Goal: Transaction & Acquisition: Register for event/course

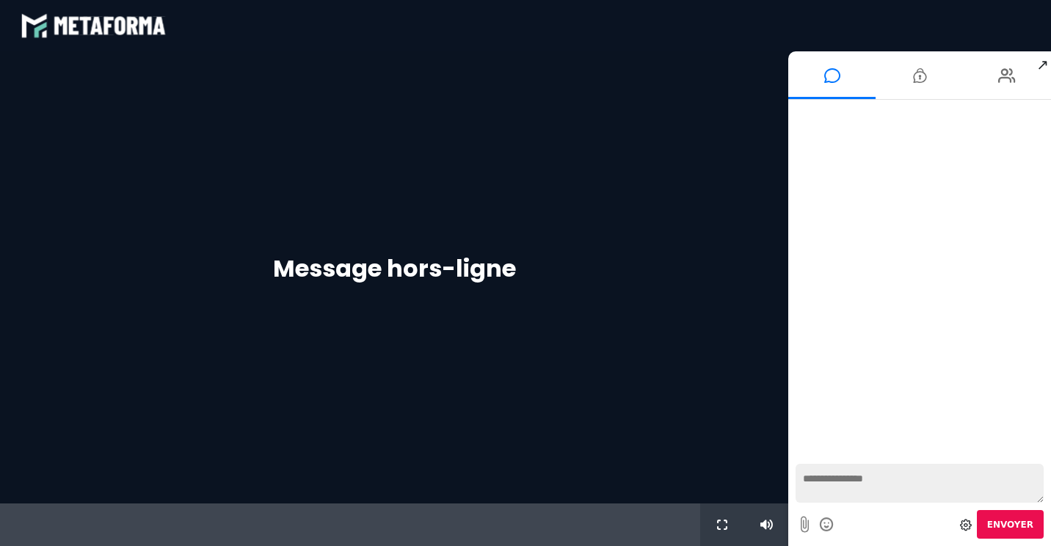
click at [826, 476] on textarea at bounding box center [920, 483] width 248 height 39
click at [916, 80] on icon at bounding box center [919, 75] width 13 height 37
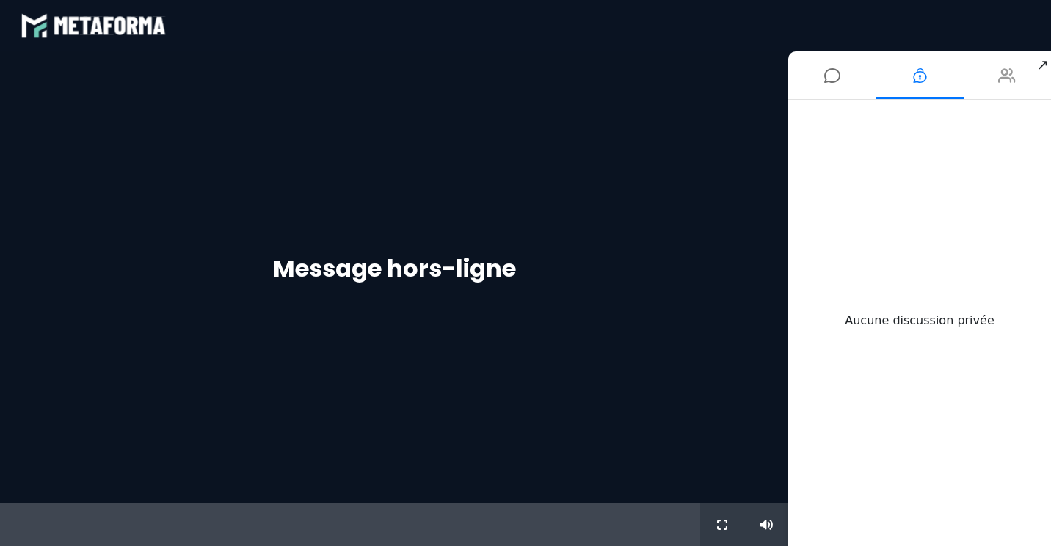
click at [1006, 73] on icon at bounding box center [1007, 75] width 18 height 37
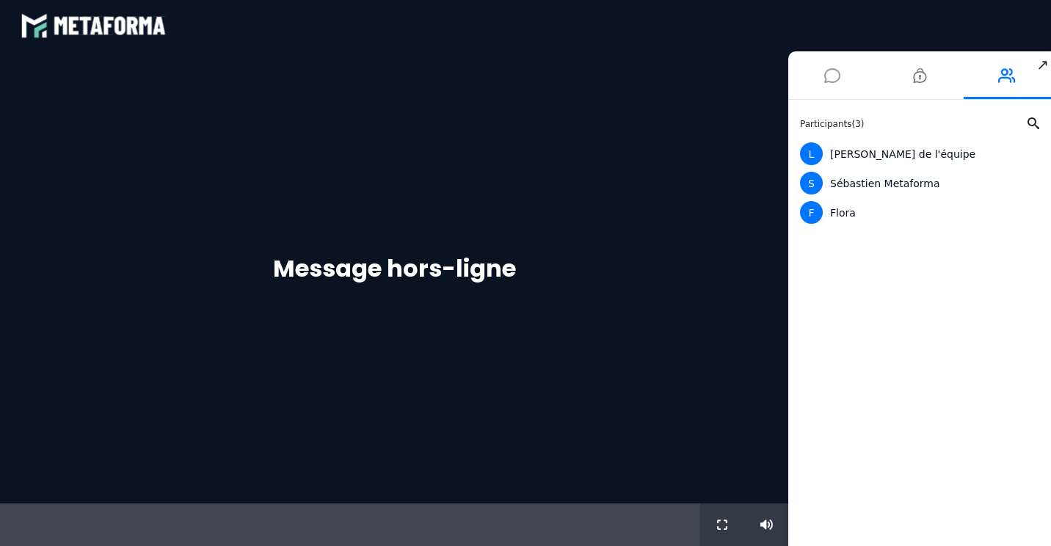
click at [832, 86] on icon at bounding box center [832, 75] width 16 height 37
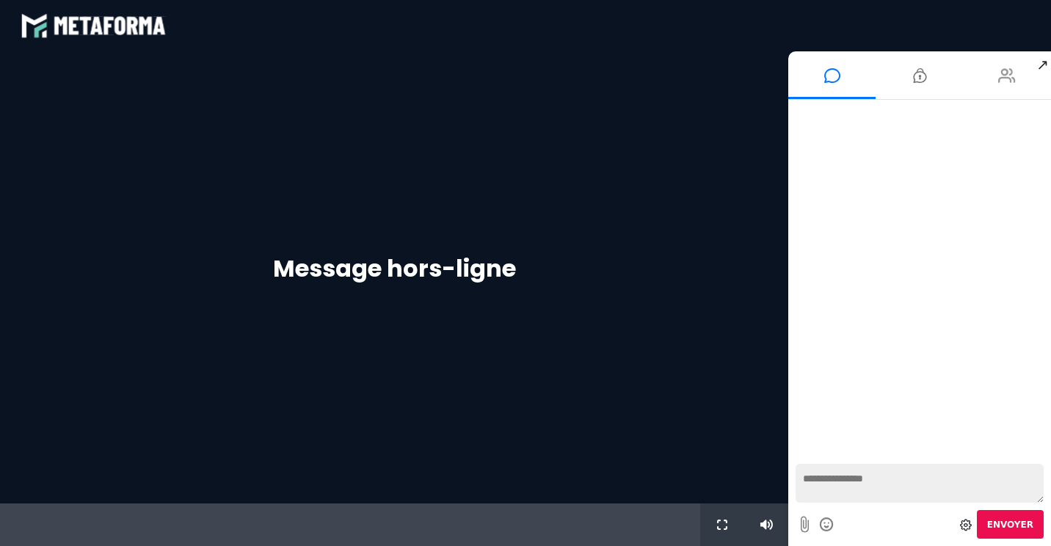
click at [1006, 73] on icon at bounding box center [1007, 75] width 18 height 37
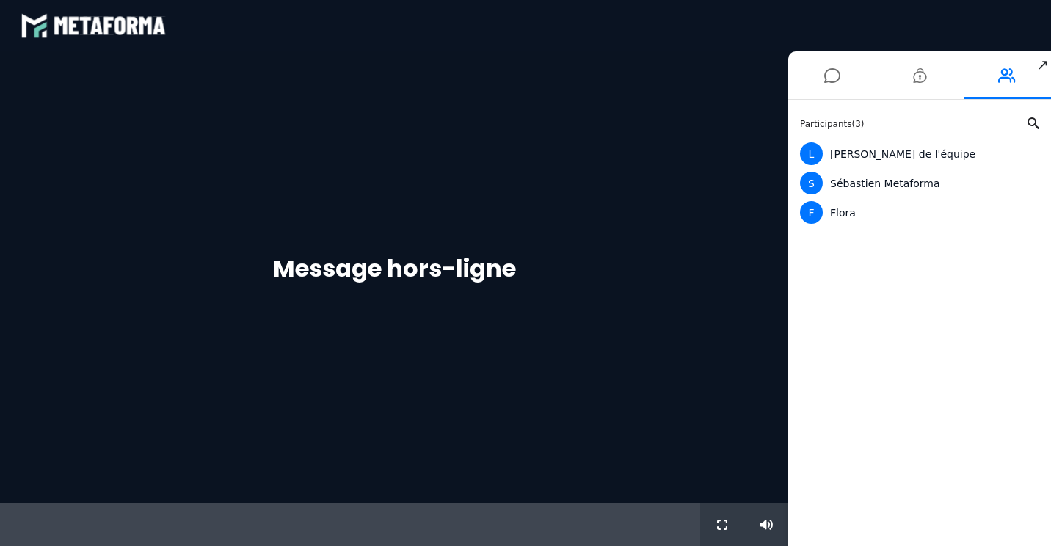
click at [672, 447] on div "Message hors-ligne" at bounding box center [394, 277] width 788 height 452
click at [725, 529] on icon at bounding box center [722, 525] width 10 height 10
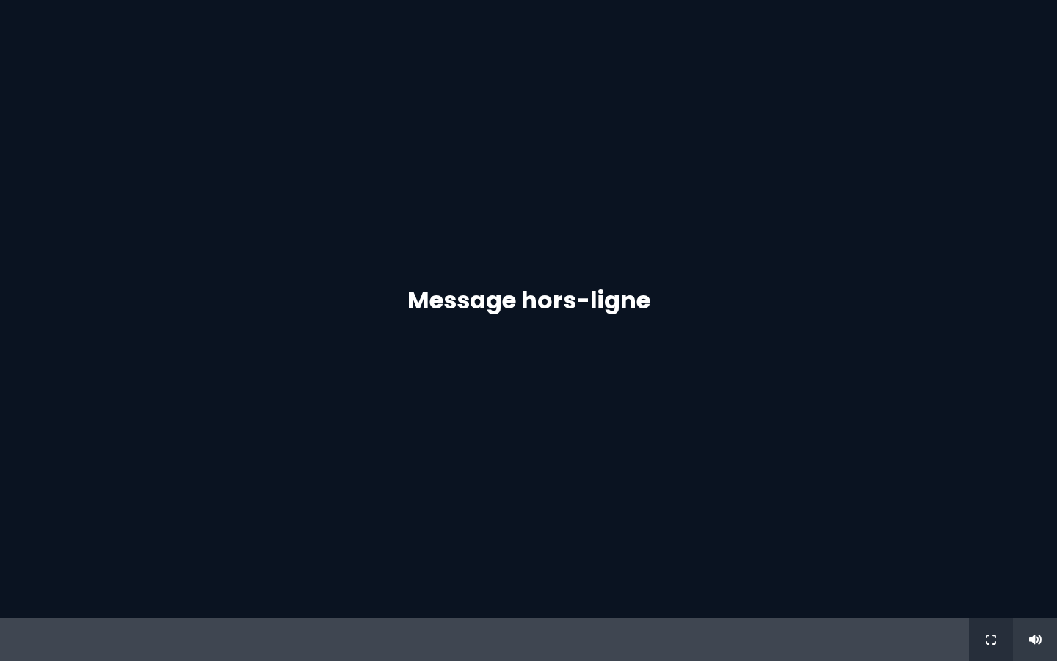
click at [990, 545] on button at bounding box center [991, 639] width 16 height 43
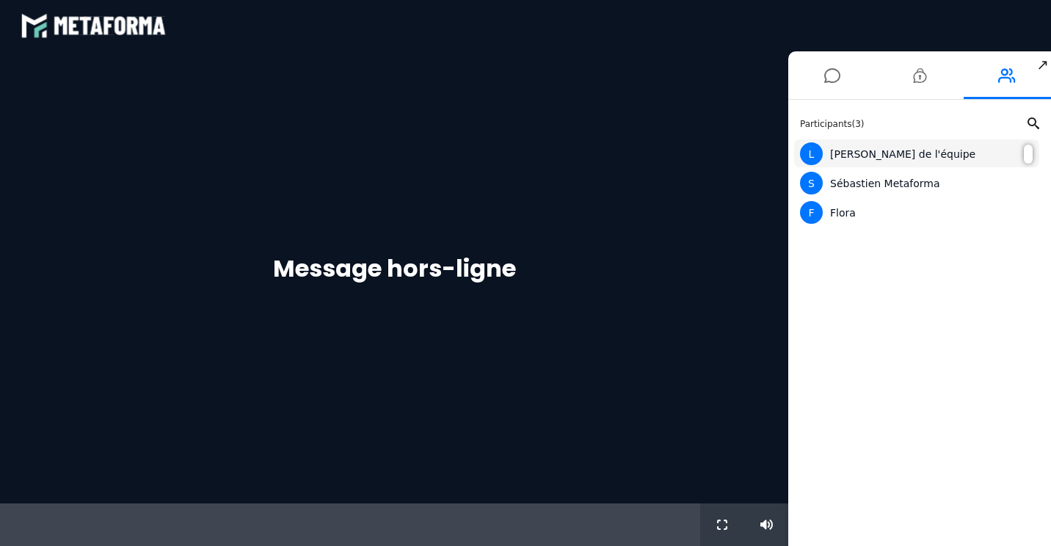
click at [835, 161] on div "L Lara de l'équipe" at bounding box center [916, 153] width 233 height 23
click at [1025, 156] on div at bounding box center [1028, 154] width 9 height 19
click at [953, 191] on div "S Sébastien Metaforma" at bounding box center [916, 183] width 233 height 23
click at [828, 221] on div "F Flora" at bounding box center [916, 212] width 233 height 23
click at [807, 174] on span "S" at bounding box center [811, 183] width 23 height 23
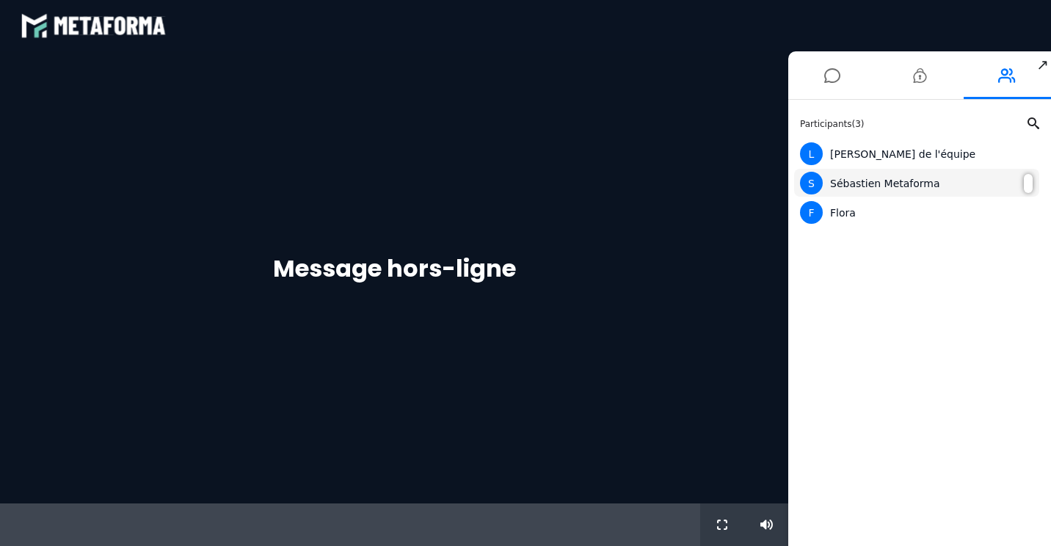
click at [1030, 179] on div at bounding box center [1028, 183] width 9 height 19
click at [1026, 157] on div at bounding box center [1028, 154] width 9 height 19
click at [938, 79] on li at bounding box center [919, 75] width 87 height 48
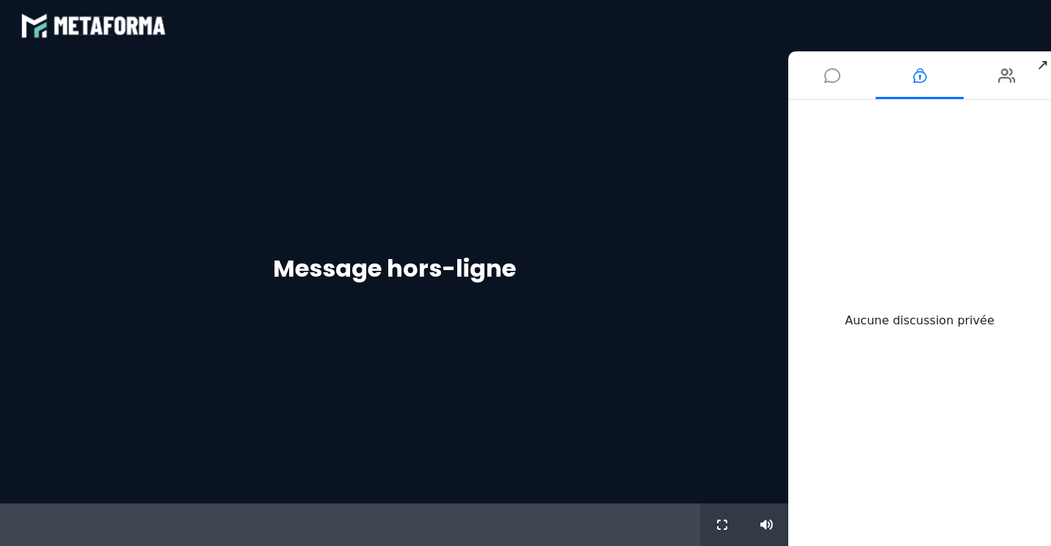
click at [837, 83] on icon at bounding box center [832, 75] width 16 height 37
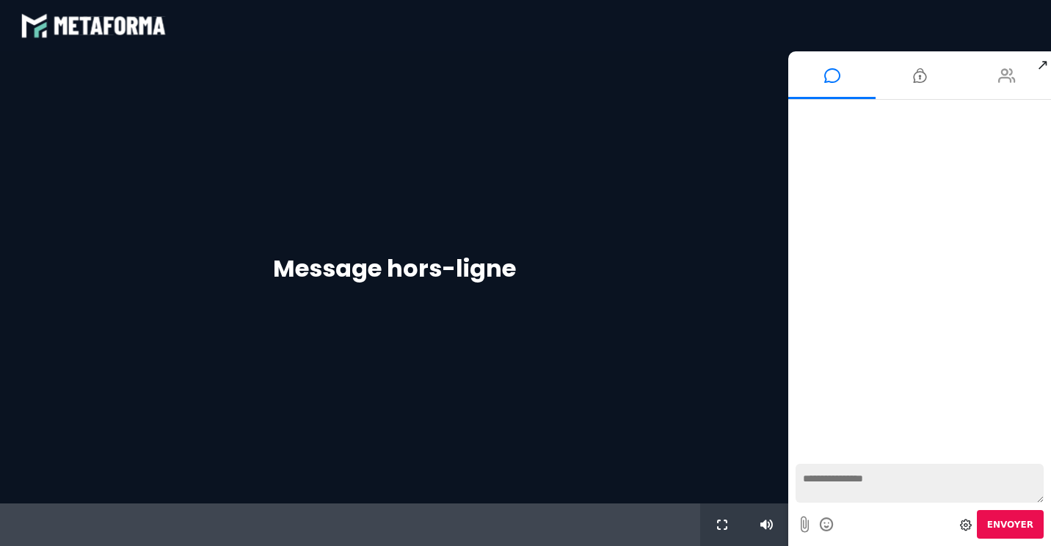
click at [1010, 90] on icon at bounding box center [1007, 75] width 18 height 37
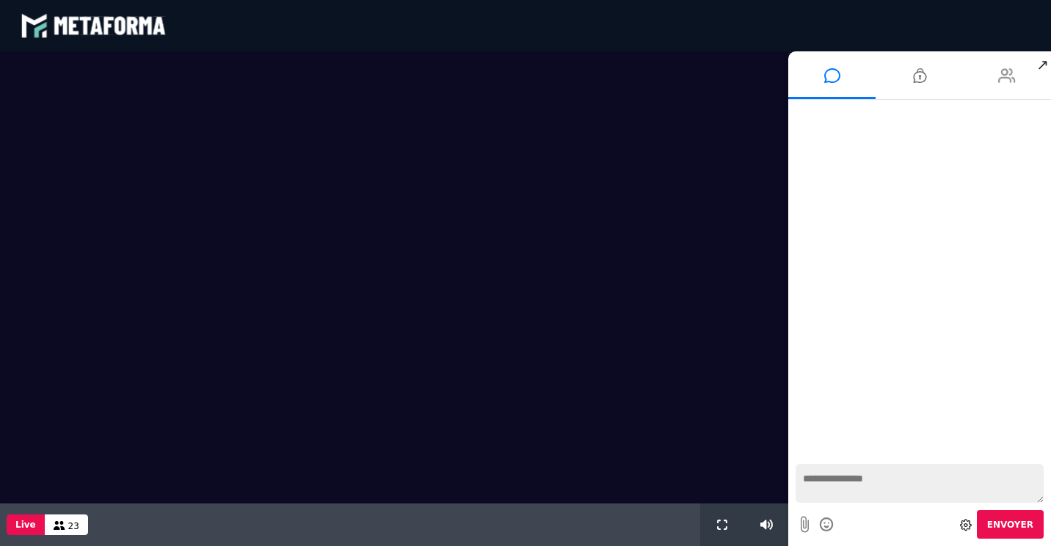
click at [992, 69] on li at bounding box center [1007, 75] width 87 height 48
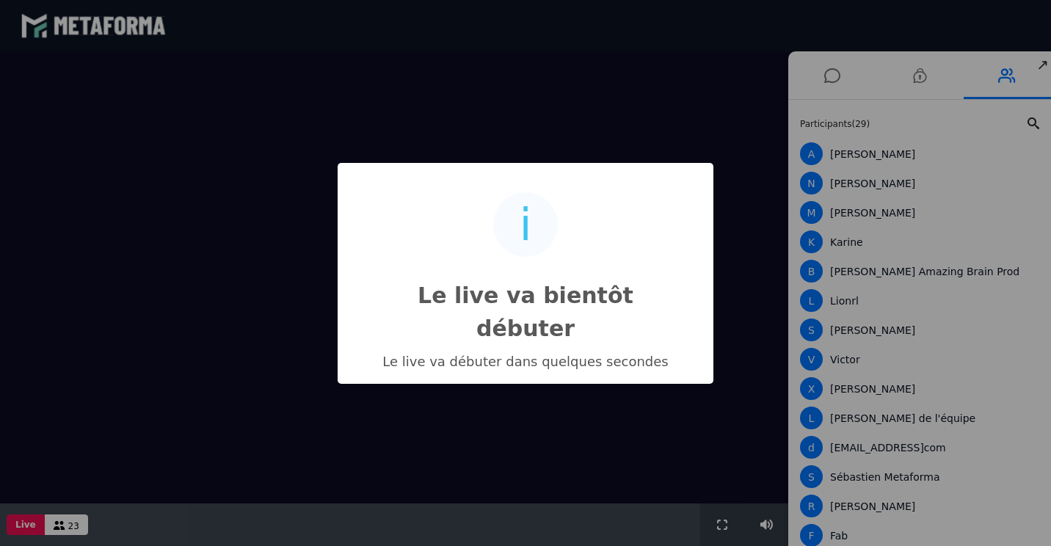
click at [662, 354] on div "Le live va débuter dans quelques secondes" at bounding box center [526, 361] width 304 height 15
click at [737, 221] on div "i Le live va bientôt débuter × Le live va débuter dans quelques secondes OK No …" at bounding box center [525, 273] width 1051 height 546
click at [526, 247] on div "i" at bounding box center [526, 224] width 12 height 59
click at [1024, 371] on div "i Le live va bientôt débuter × Le live va débuter dans quelques secondes OK No …" at bounding box center [525, 273] width 1051 height 546
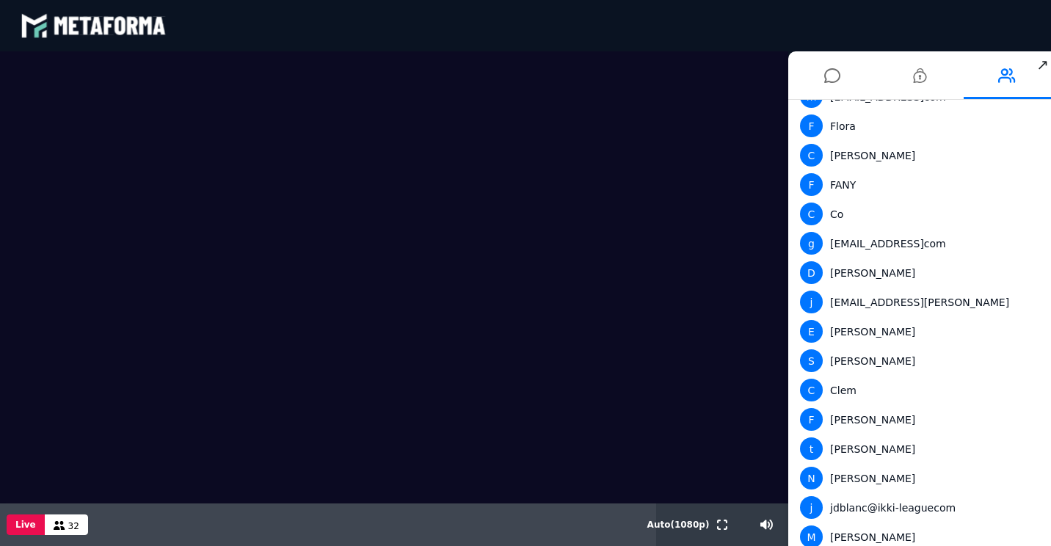
scroll to position [697, 0]
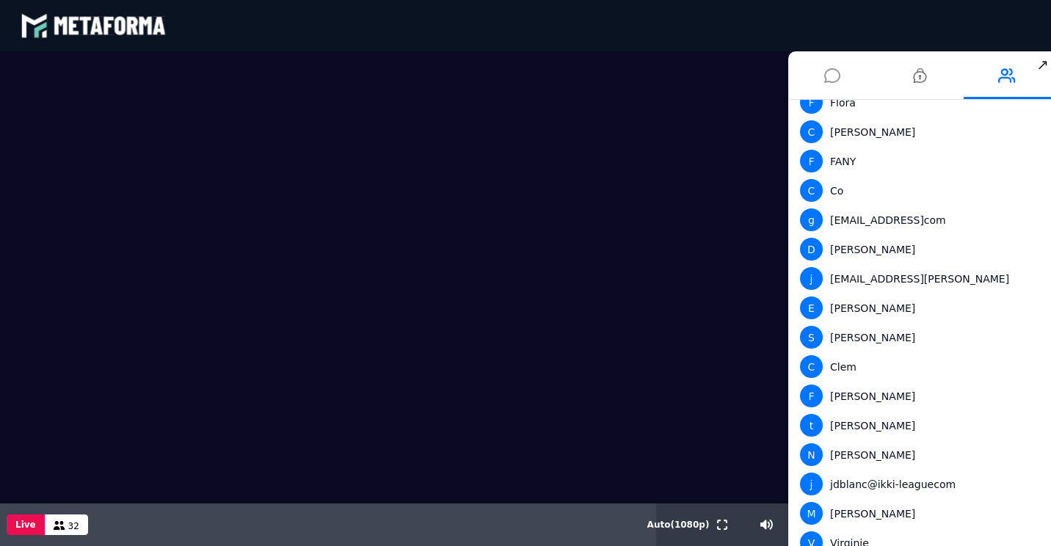
click at [845, 71] on li at bounding box center [831, 75] width 87 height 48
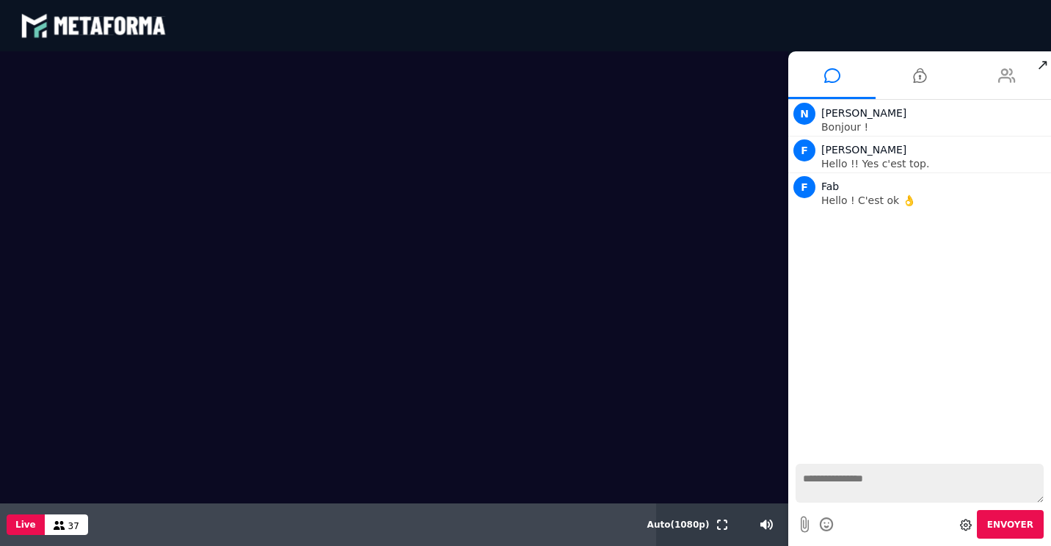
click at [1007, 76] on icon at bounding box center [1007, 75] width 18 height 37
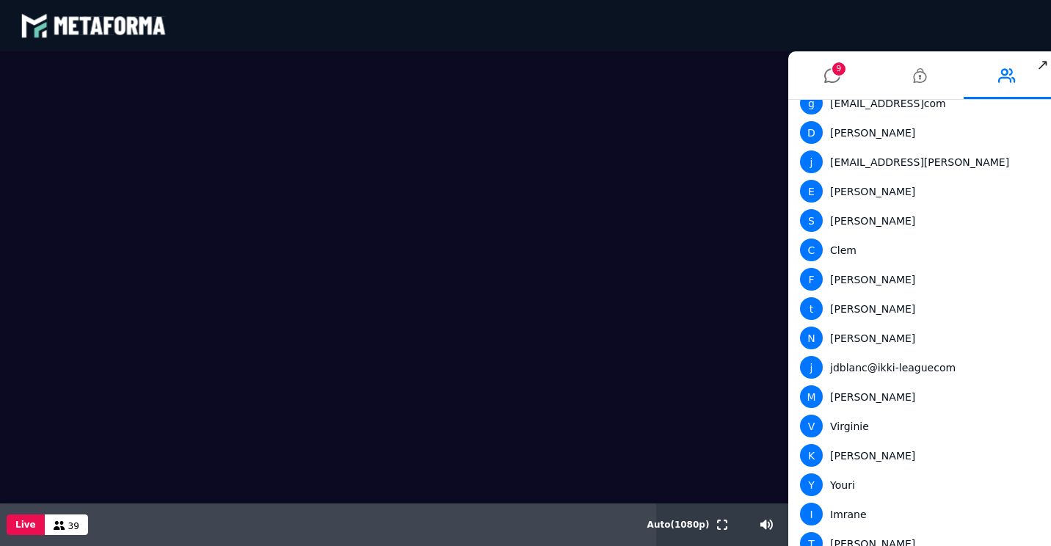
scroll to position [873, 0]
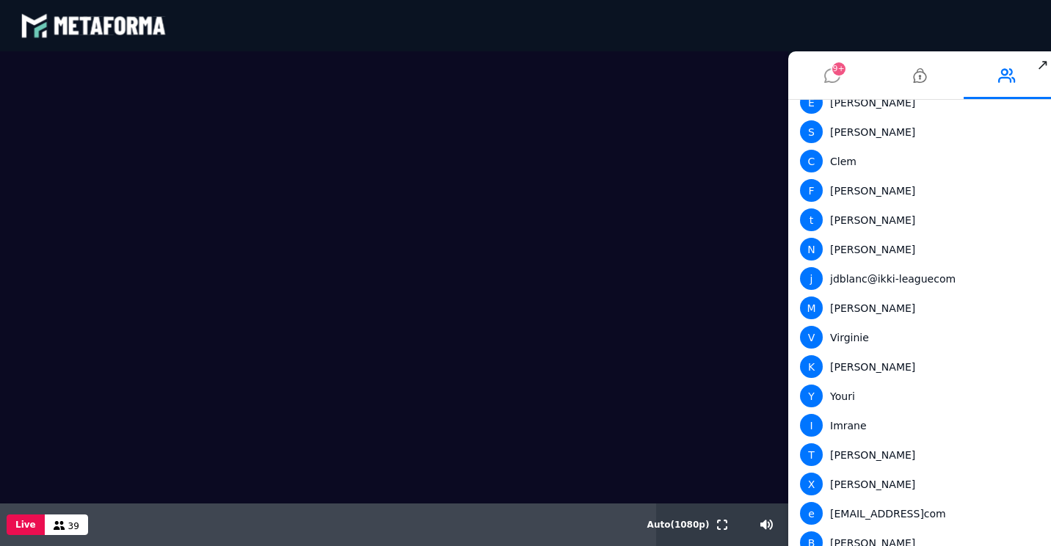
click at [826, 72] on icon at bounding box center [832, 75] width 16 height 37
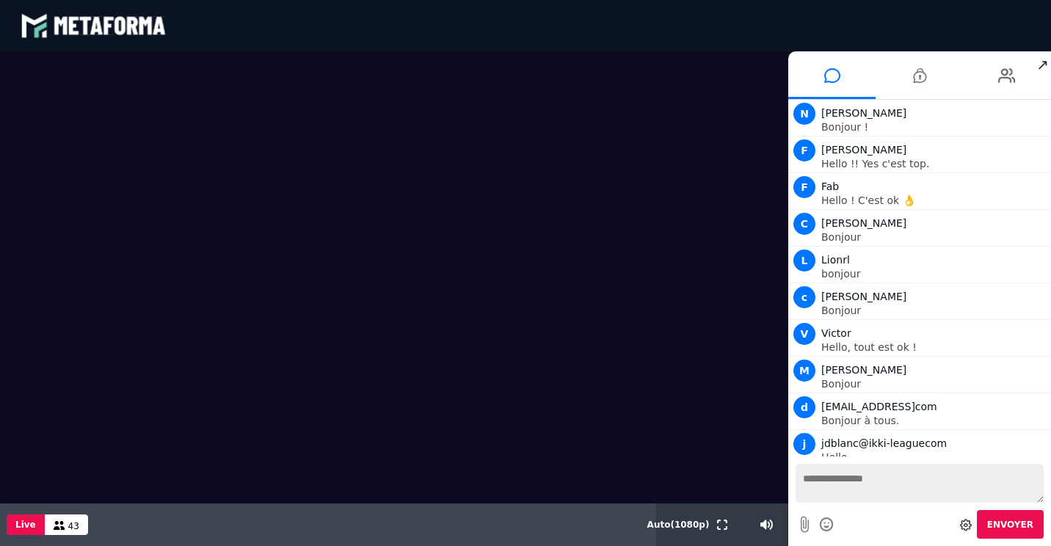
scroll to position [193, 0]
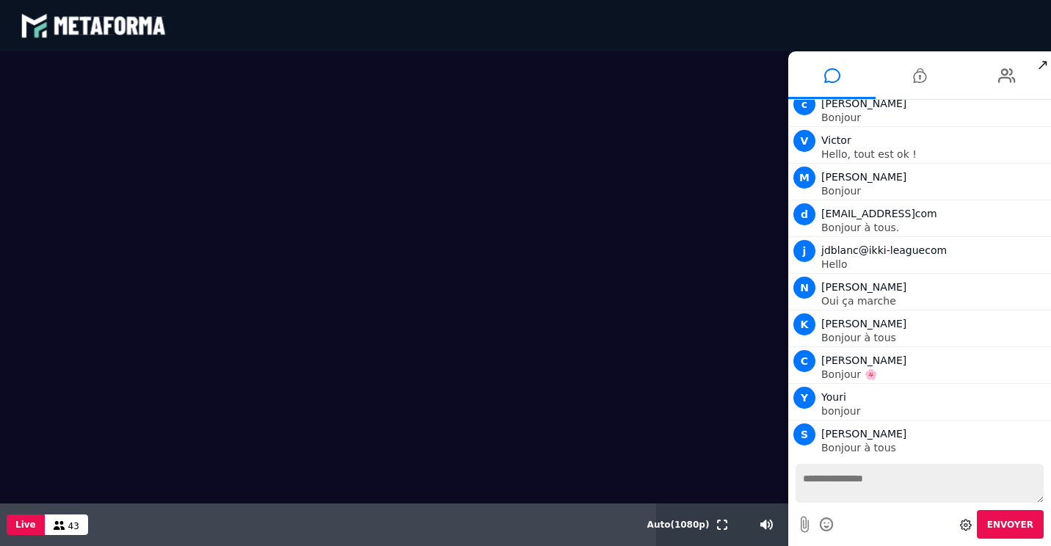
click at [878, 478] on textarea at bounding box center [920, 483] width 248 height 39
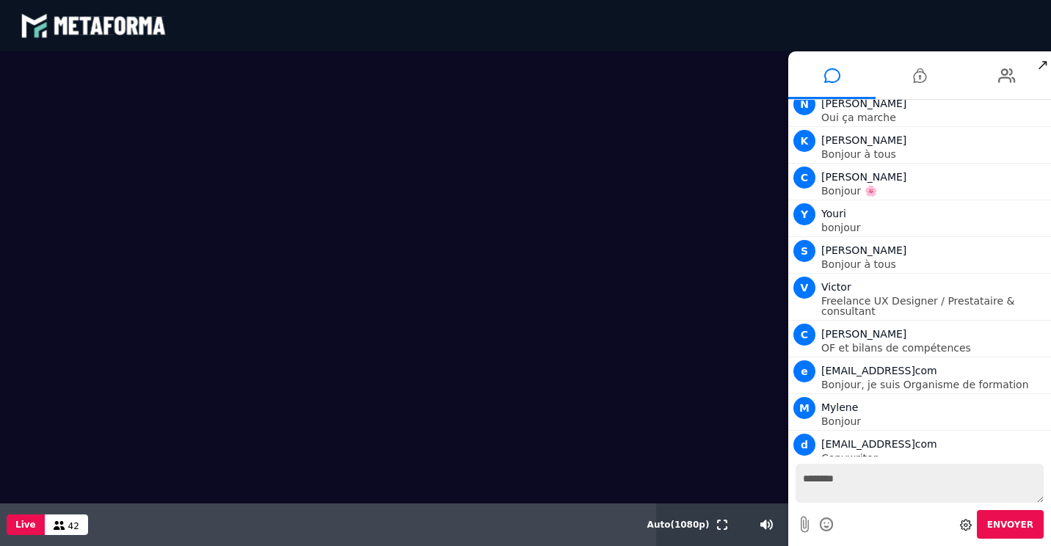
scroll to position [413, 0]
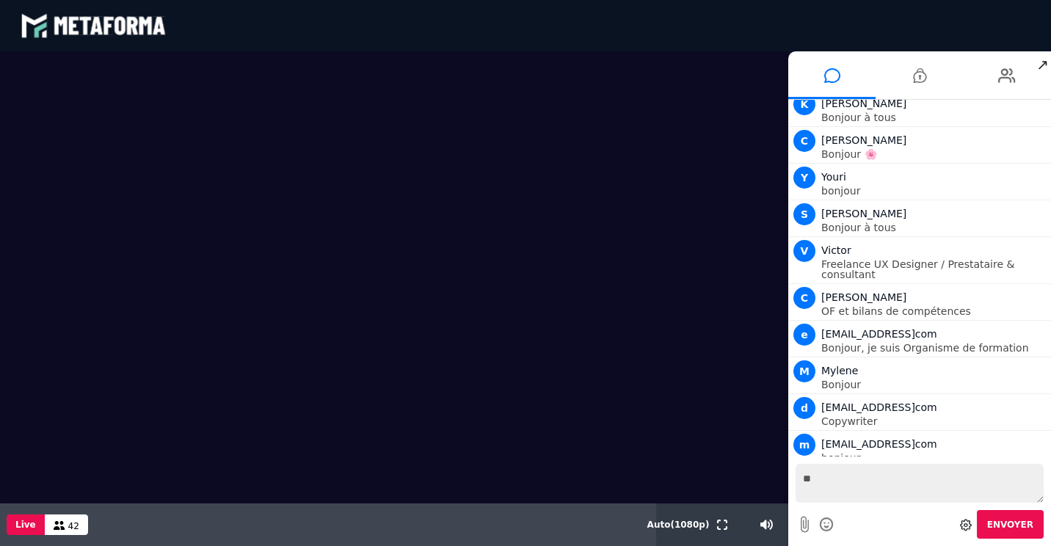
type textarea "*"
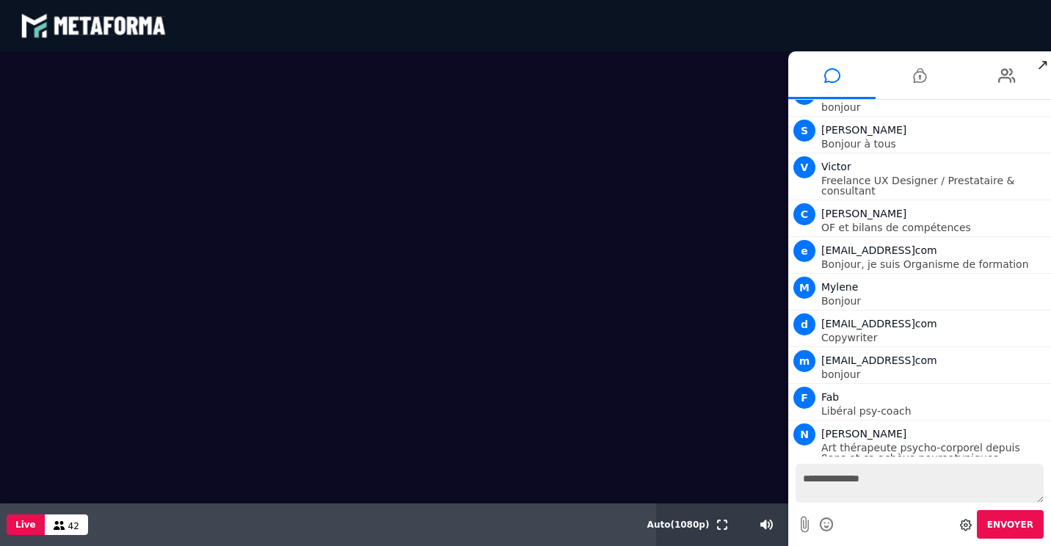
scroll to position [534, 0]
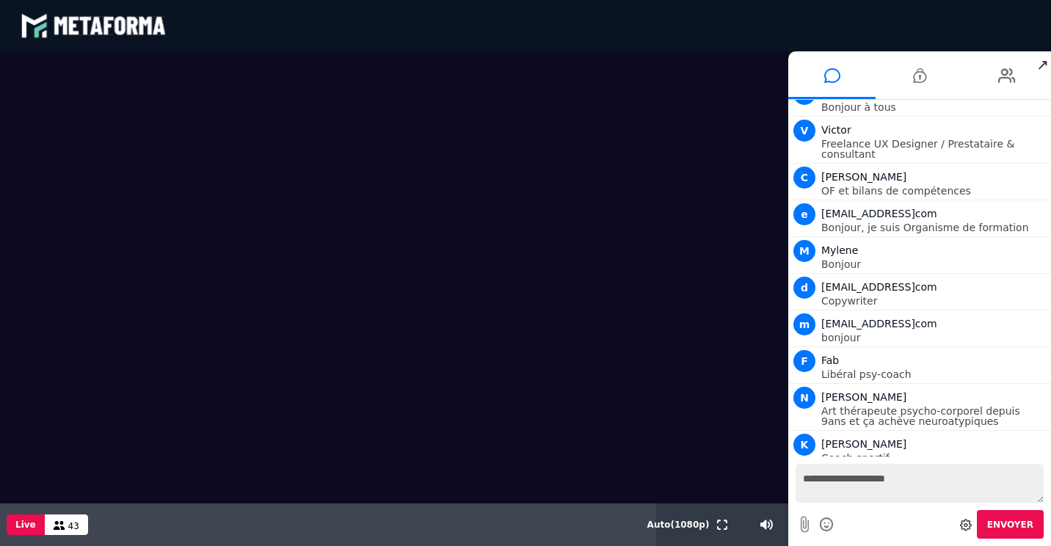
type textarea "**********"
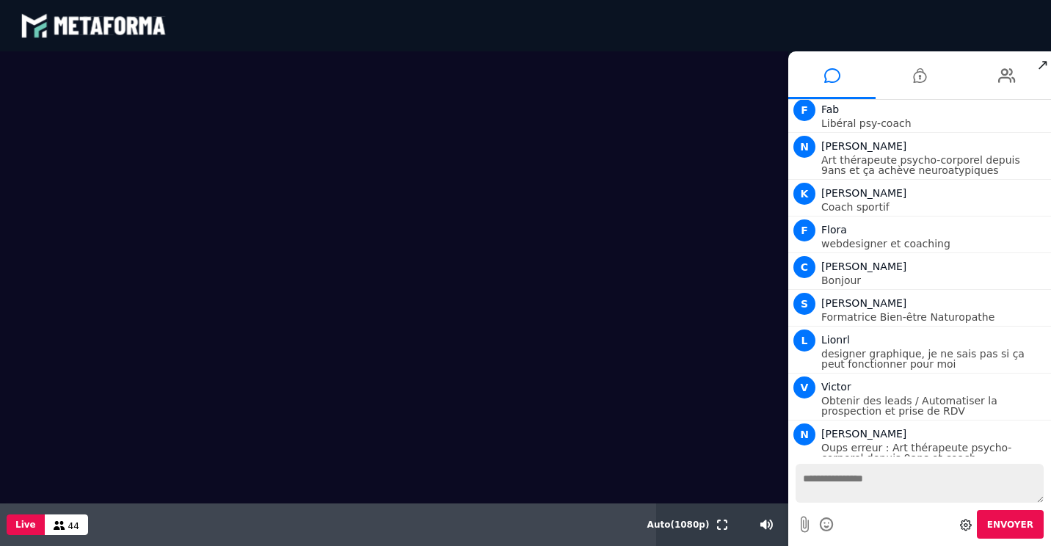
scroll to position [821, 0]
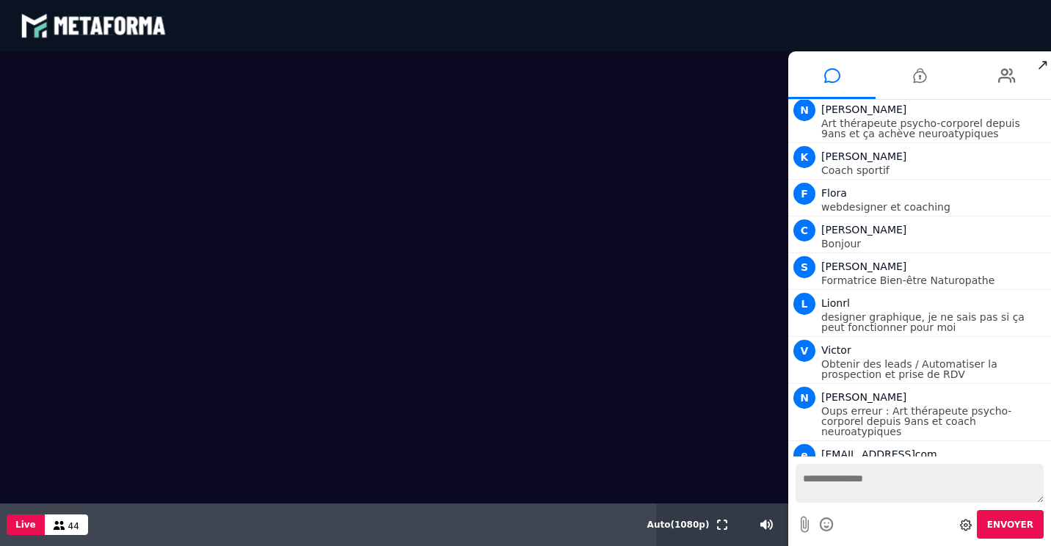
click at [898, 481] on textarea at bounding box center [920, 483] width 248 height 39
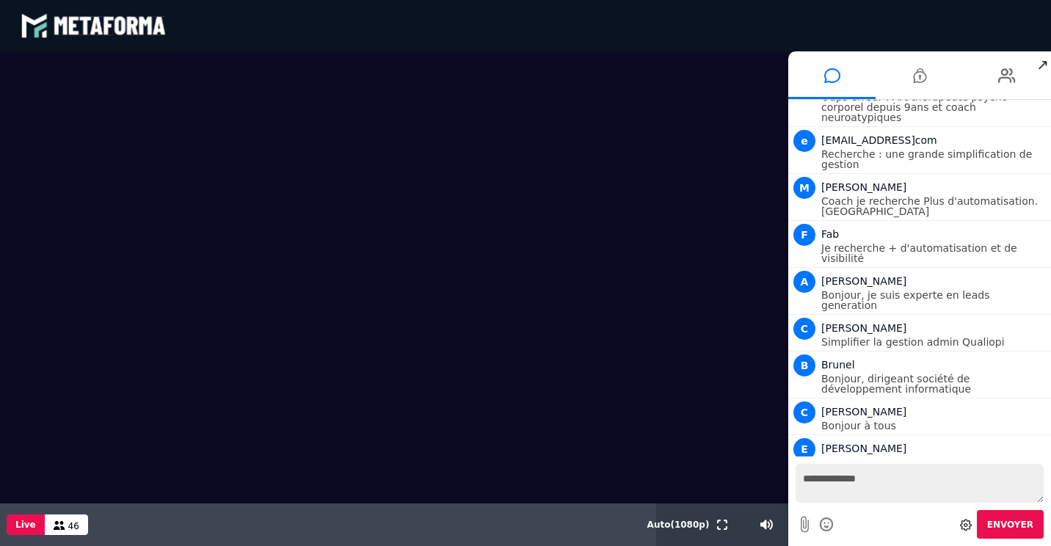
scroll to position [1182, 0]
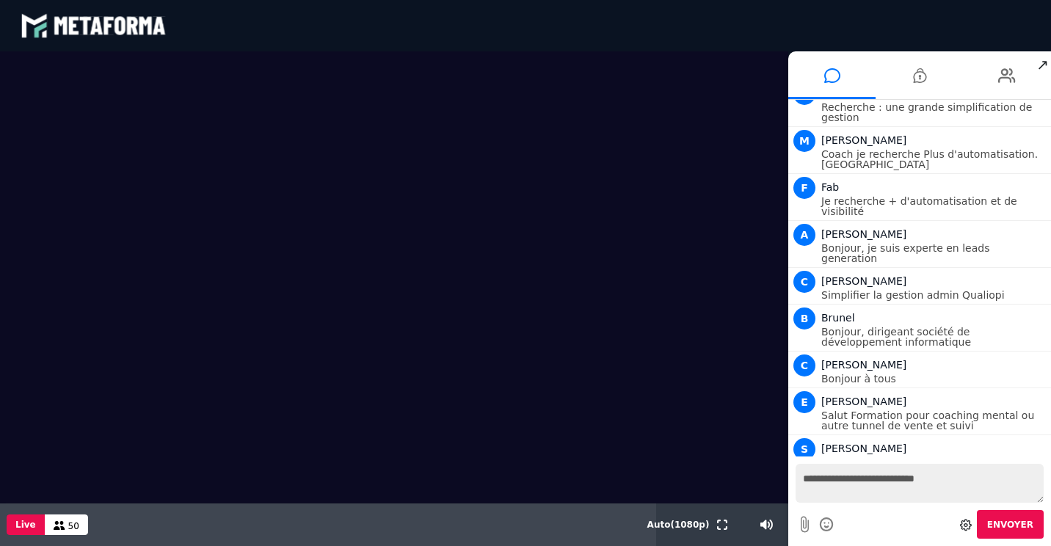
type textarea "**********"
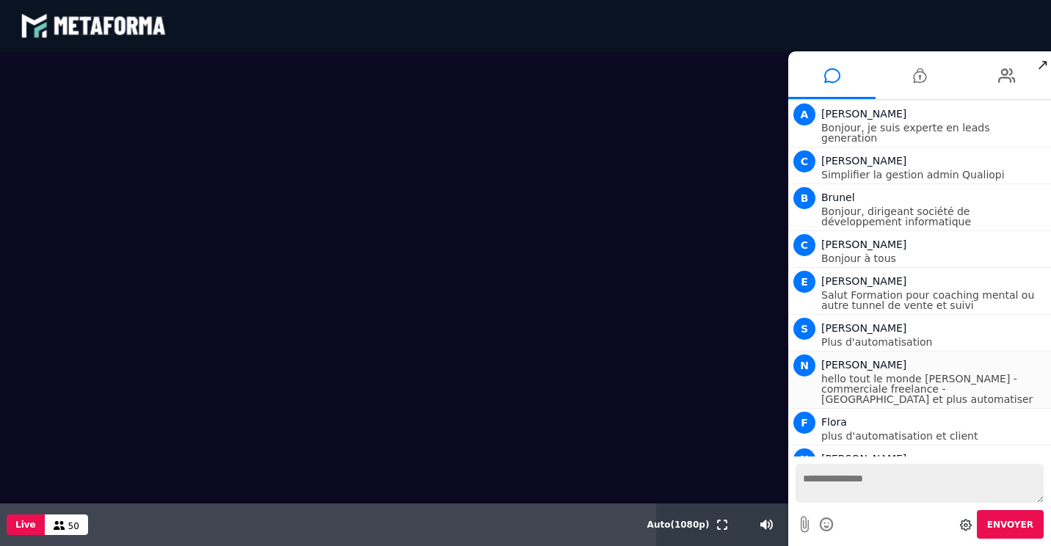
scroll to position [1339, 0]
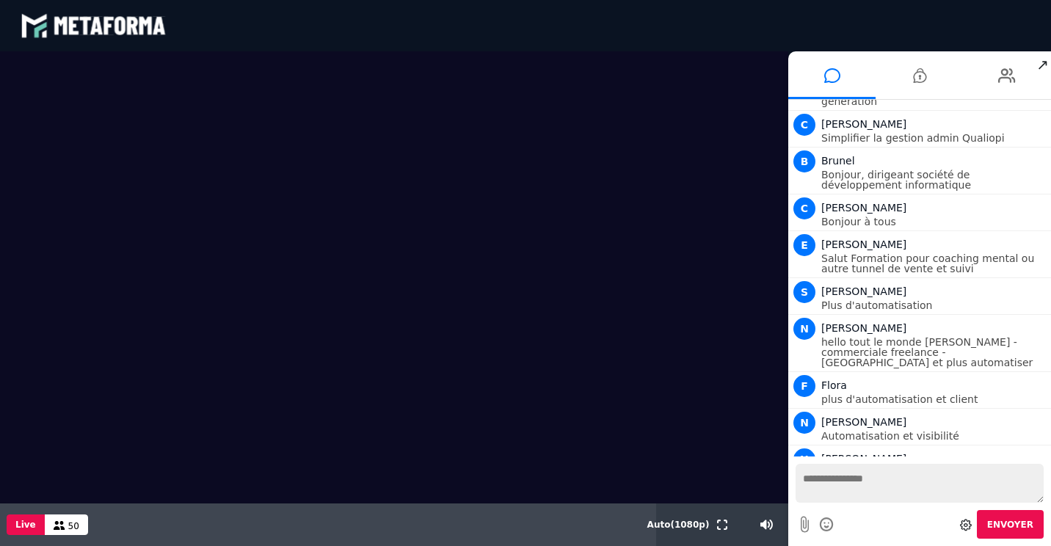
click at [847, 478] on textarea at bounding box center [920, 483] width 248 height 39
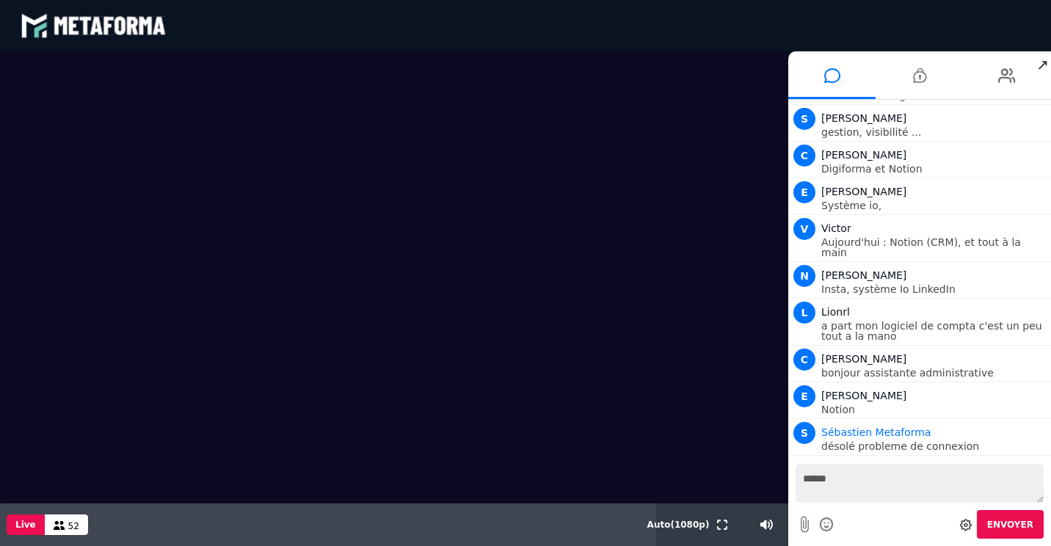
scroll to position [1774, 0]
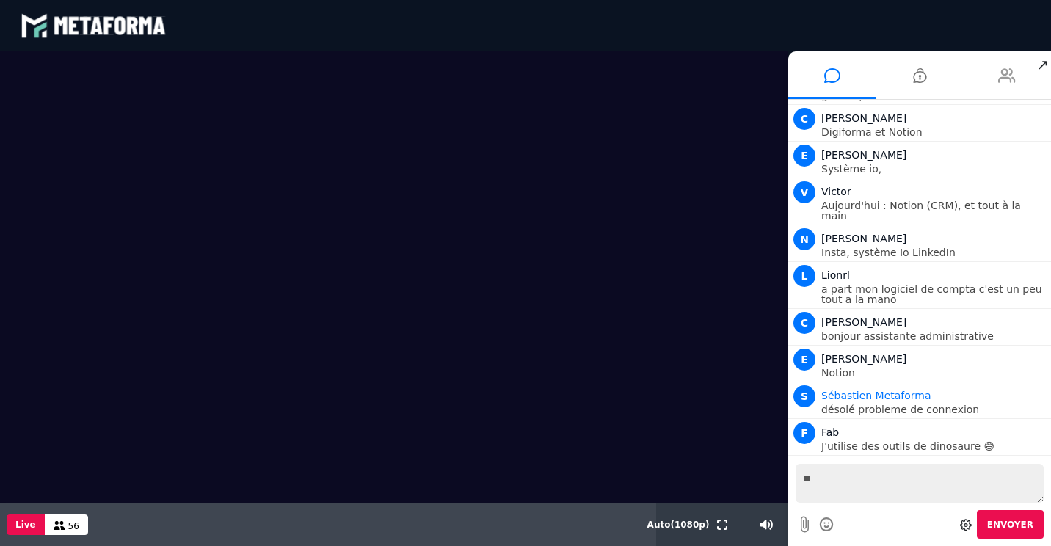
type textarea "*"
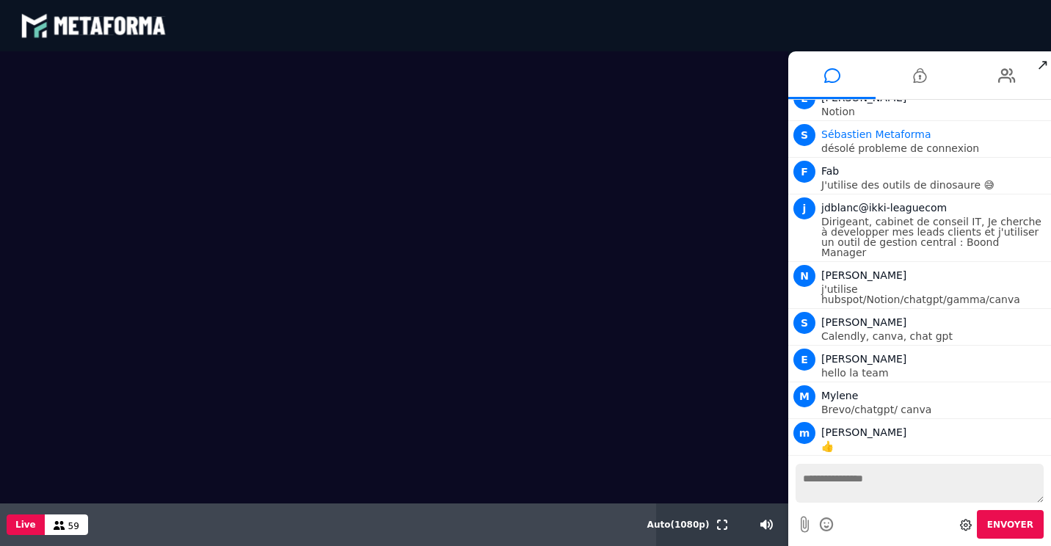
scroll to position [1958, 0]
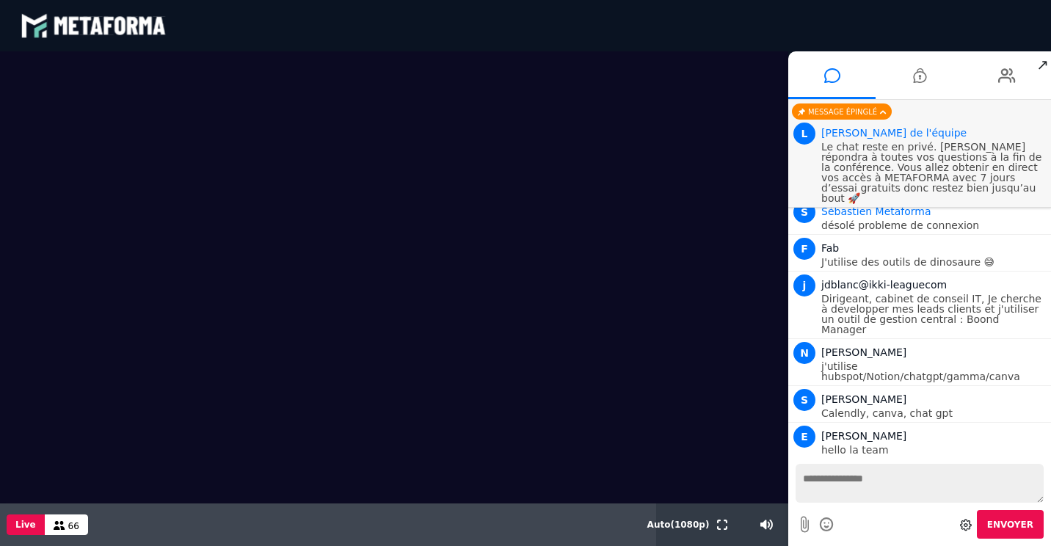
click at [846, 480] on textarea at bounding box center [920, 483] width 248 height 39
type textarea "***"
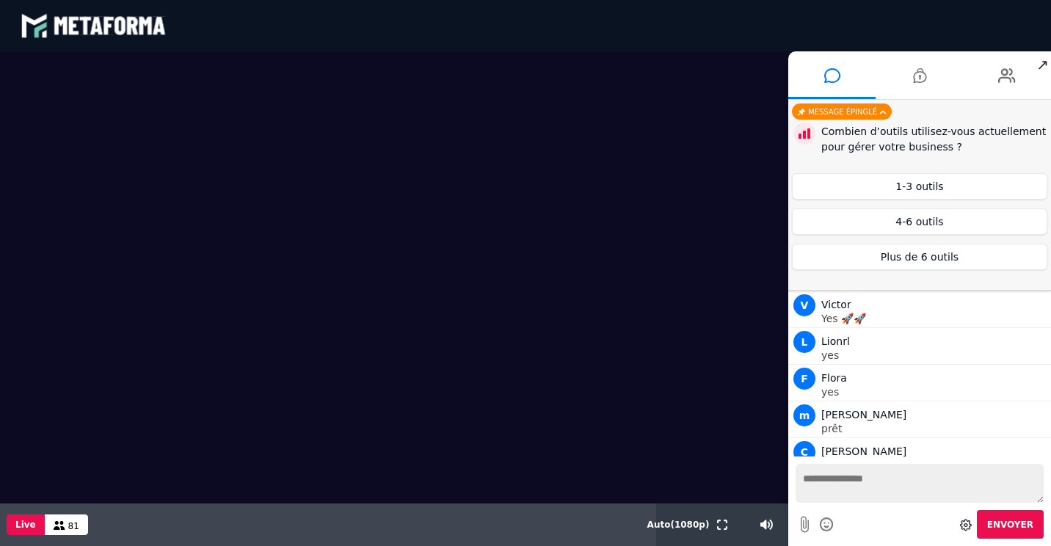
scroll to position [2476, 0]
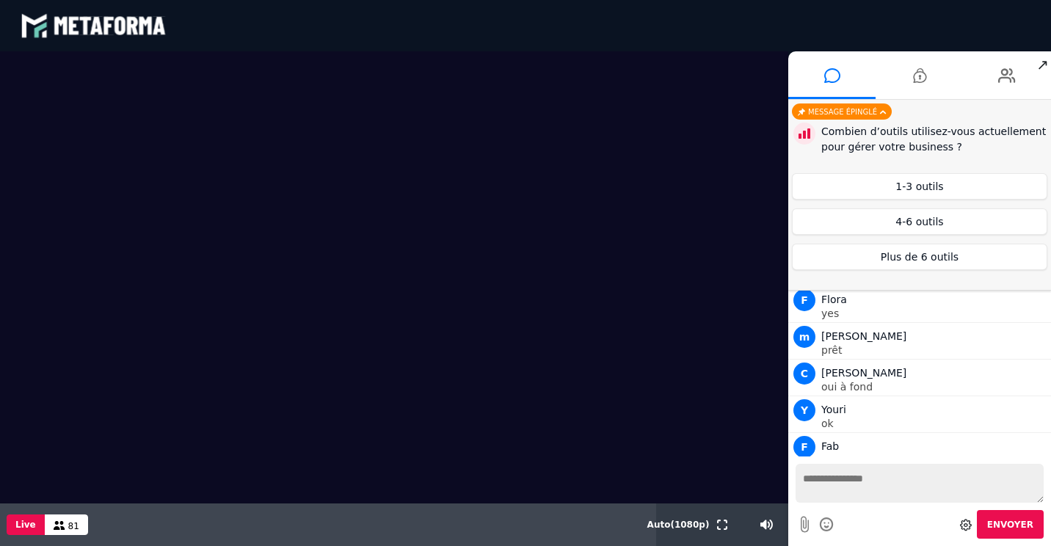
click at [876, 486] on textarea at bounding box center [920, 483] width 248 height 39
click at [952, 224] on button "4-6 outils" at bounding box center [919, 221] width 255 height 26
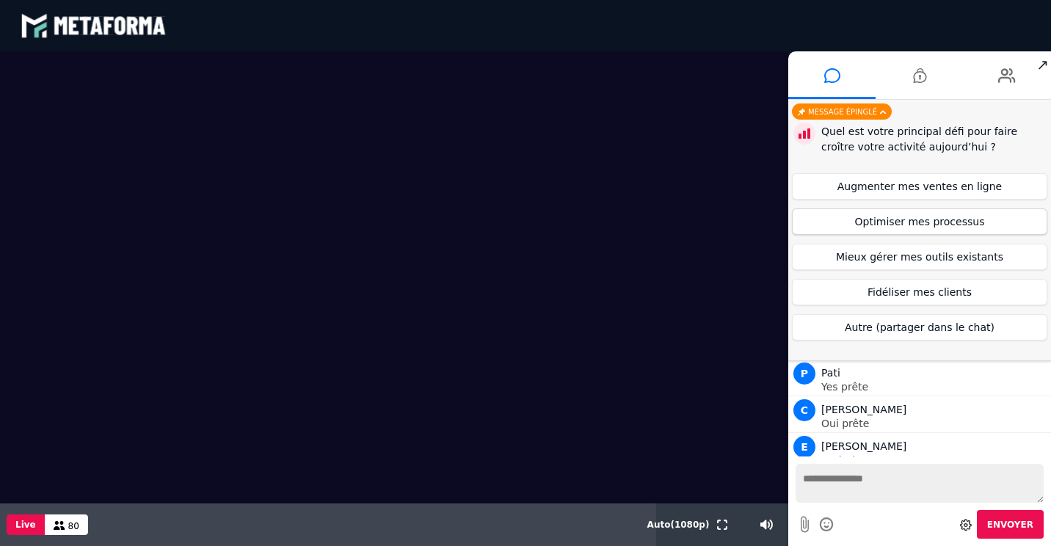
scroll to position [2622, 0]
click at [997, 217] on button "Optimiser mes processus" at bounding box center [919, 221] width 255 height 26
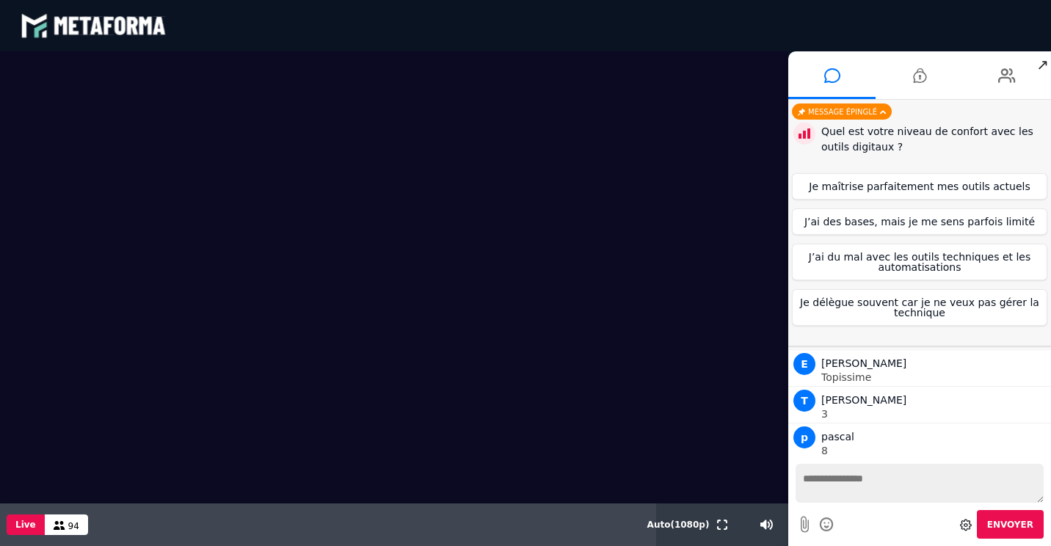
scroll to position [2670, 0]
click at [926, 221] on button "J’ai des bases, mais je me sens parfois limité" at bounding box center [919, 221] width 255 height 26
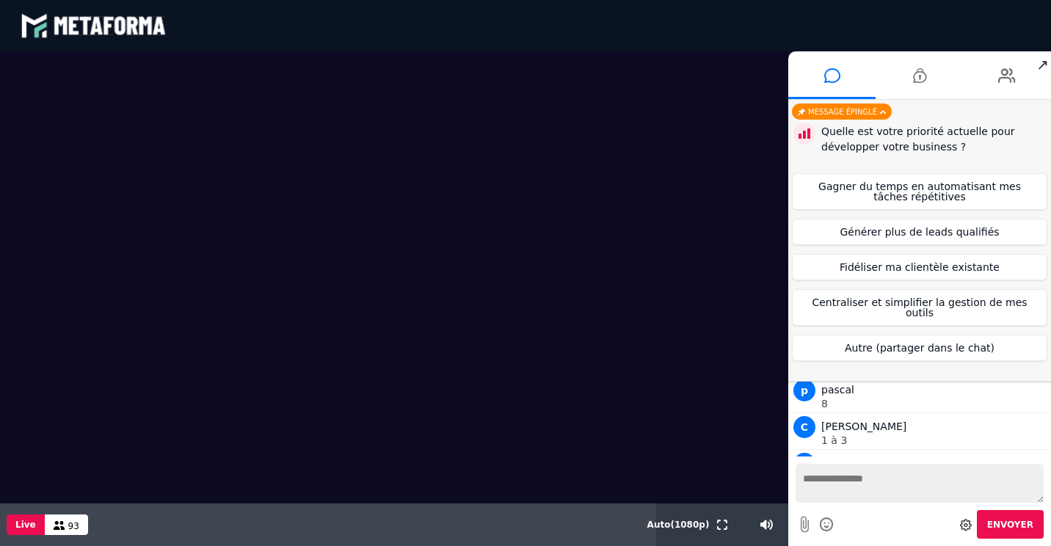
scroll to position [2707, 0]
click at [976, 236] on button "Générer plus de leads qualifiés" at bounding box center [919, 232] width 255 height 26
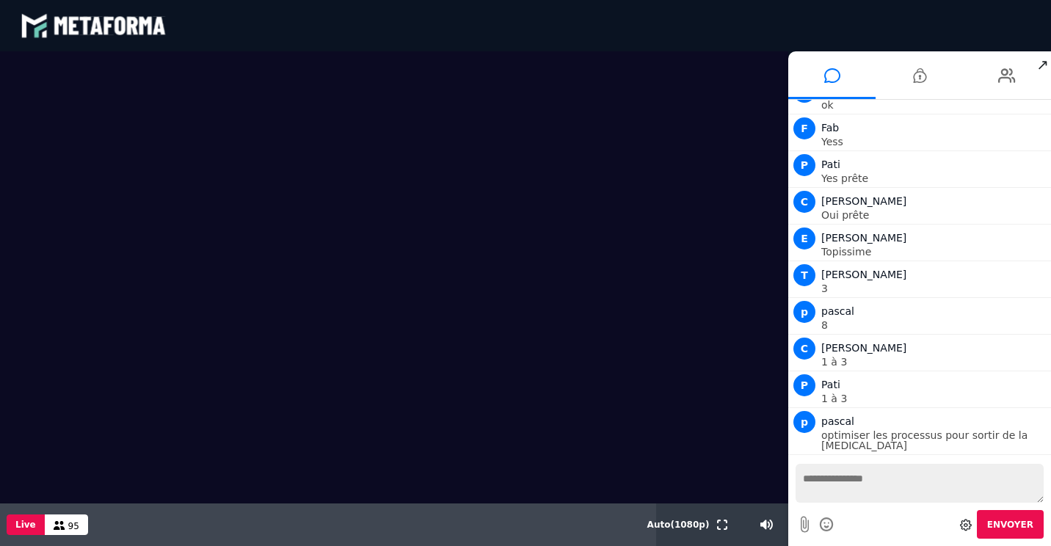
click at [403, 397] on video at bounding box center [394, 236] width 788 height 371
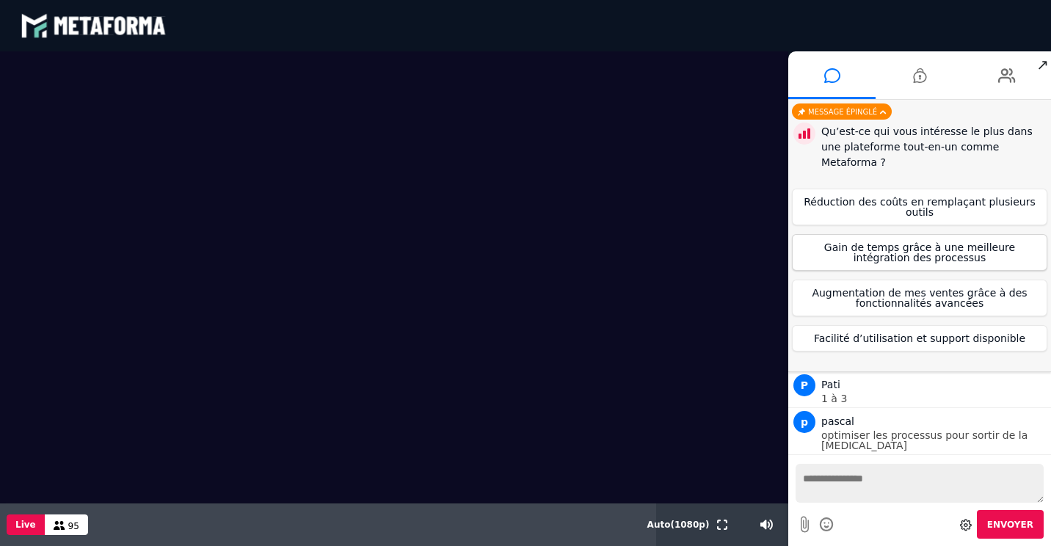
click at [928, 234] on button "Gain de temps grâce à une meilleure intégration des processus" at bounding box center [919, 252] width 255 height 37
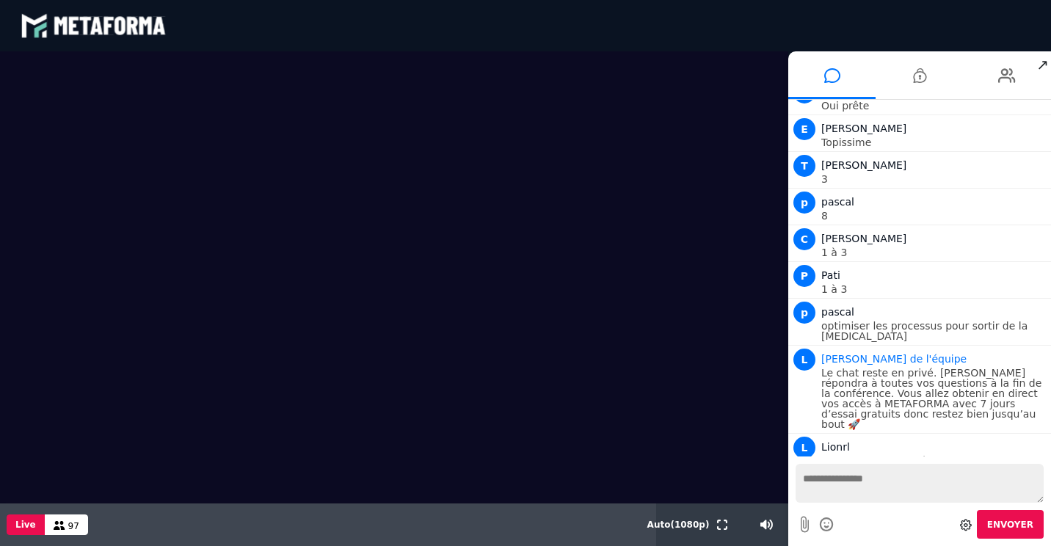
scroll to position [2853, 0]
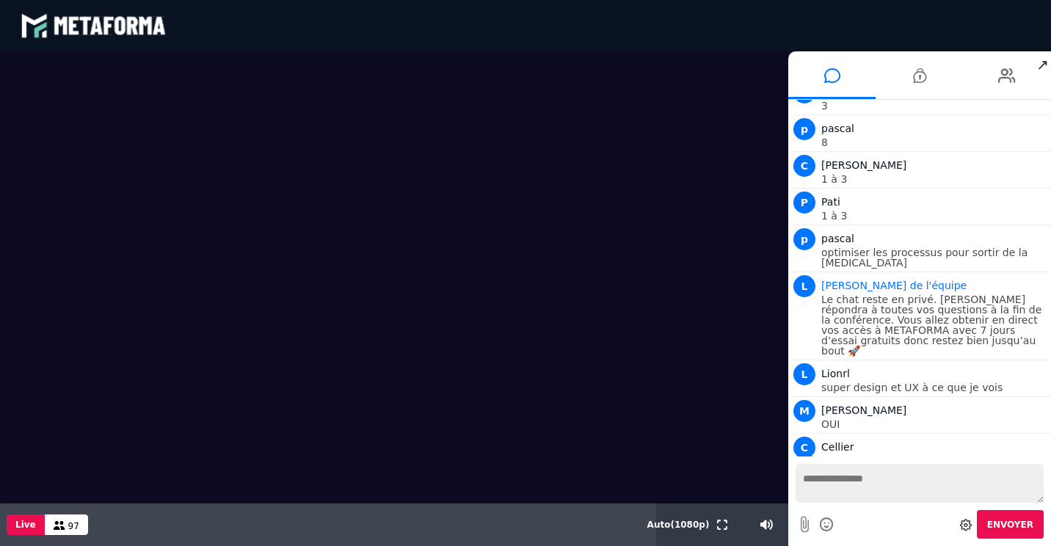
click at [864, 498] on textarea at bounding box center [920, 483] width 248 height 39
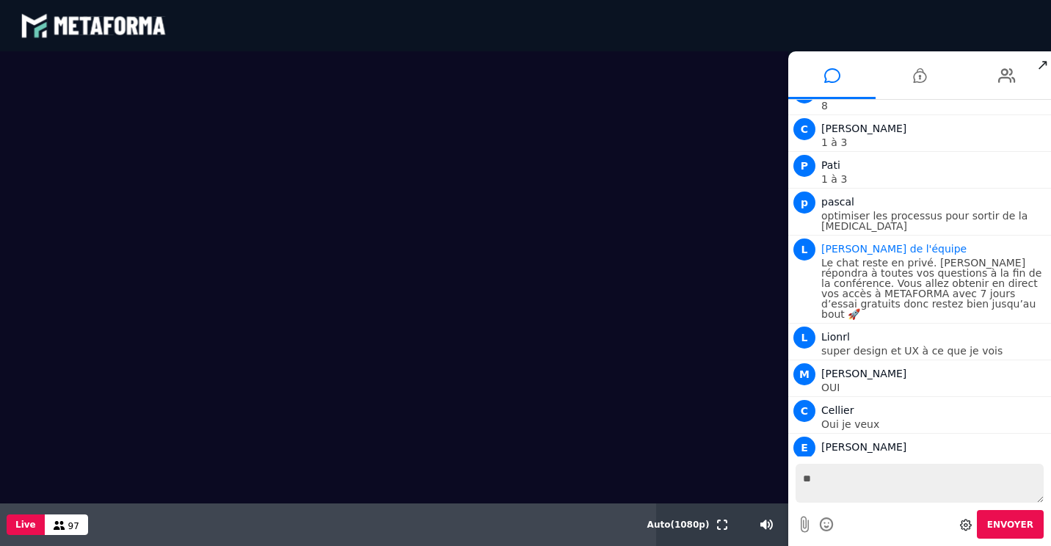
type textarea "***"
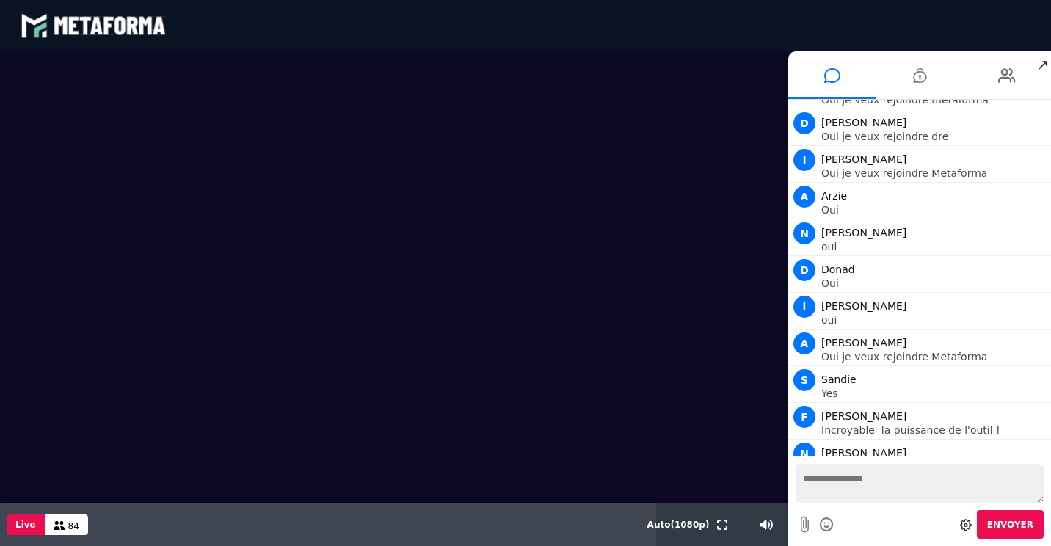
scroll to position [4278, 0]
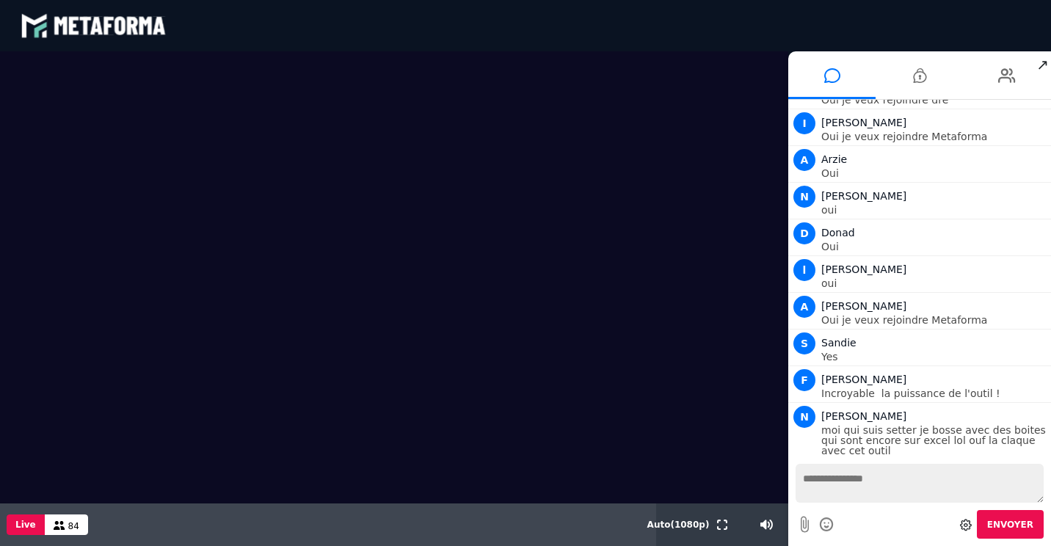
click at [223, 207] on video at bounding box center [394, 236] width 788 height 371
click at [320, 138] on video at bounding box center [394, 236] width 788 height 371
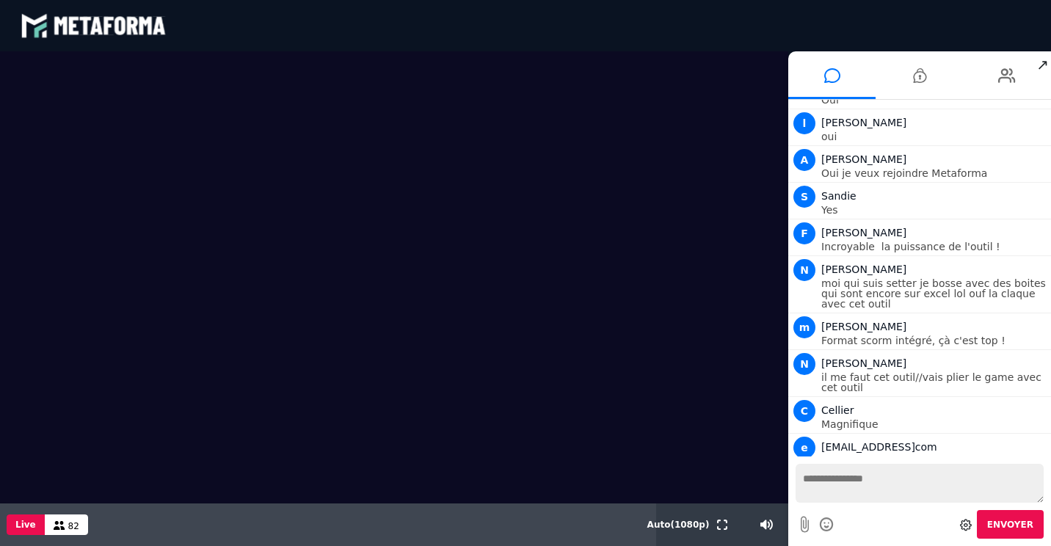
scroll to position [4462, 0]
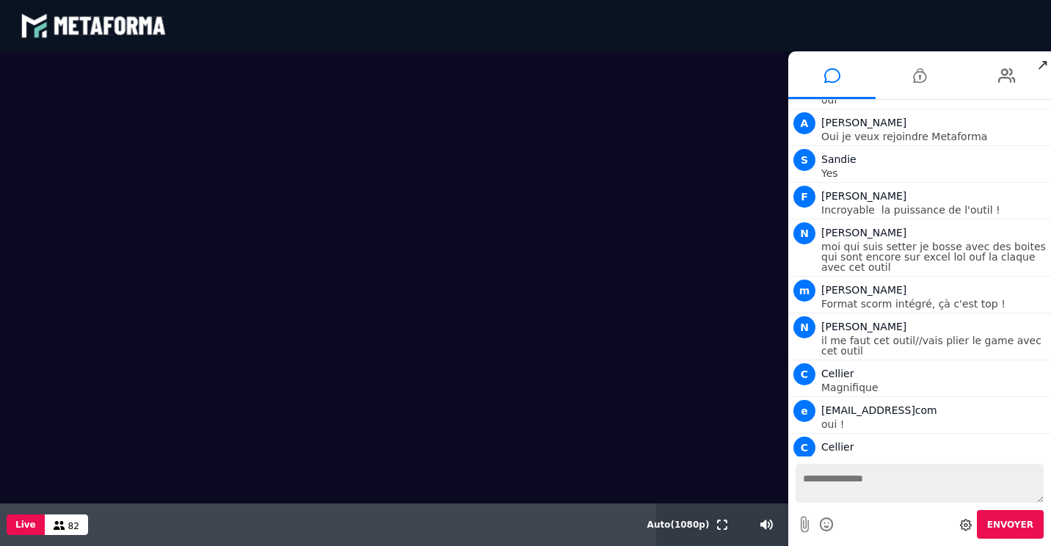
click at [893, 487] on textarea at bounding box center [920, 483] width 248 height 39
type textarea "***"
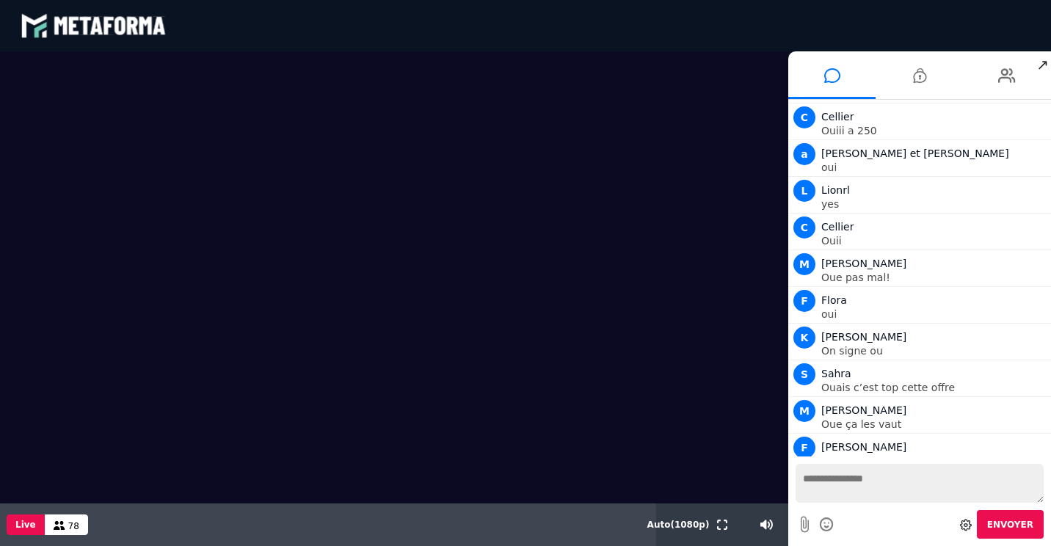
scroll to position [4829, 0]
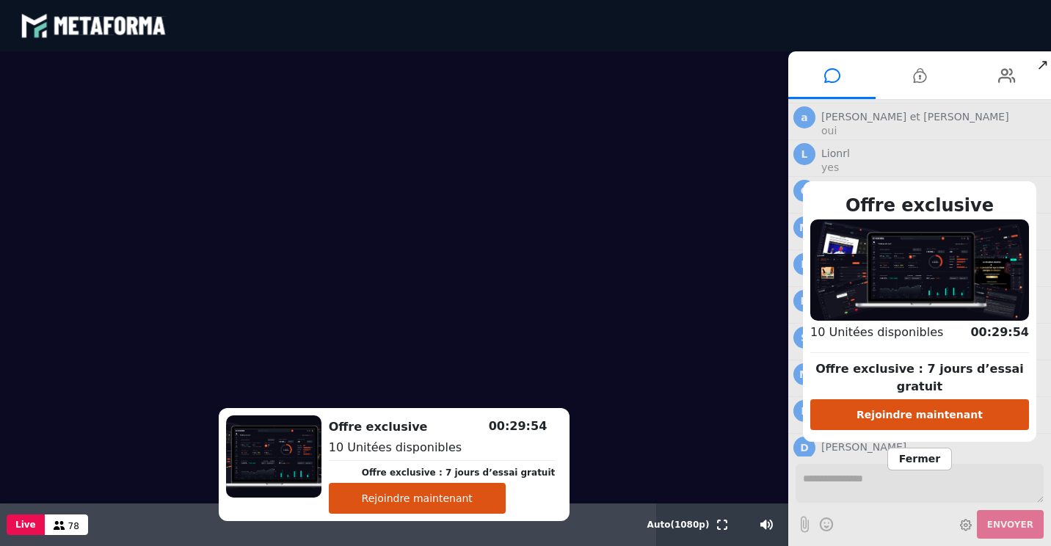
click at [910, 413] on button "Rejoindre maintenant" at bounding box center [919, 414] width 219 height 31
click at [433, 495] on button "Rejoindre maintenant" at bounding box center [417, 498] width 177 height 31
drag, startPoint x: 942, startPoint y: 209, endPoint x: 920, endPoint y: 222, distance: 25.1
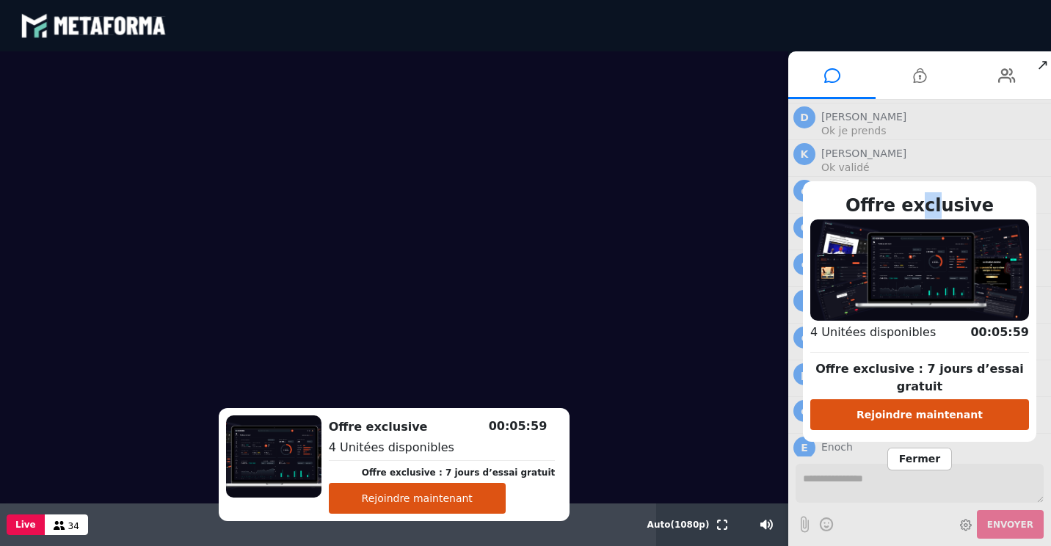
click at [920, 219] on h2 "Offre exclusive" at bounding box center [919, 205] width 219 height 26
click at [918, 451] on span "Fermer" at bounding box center [919, 459] width 65 height 23
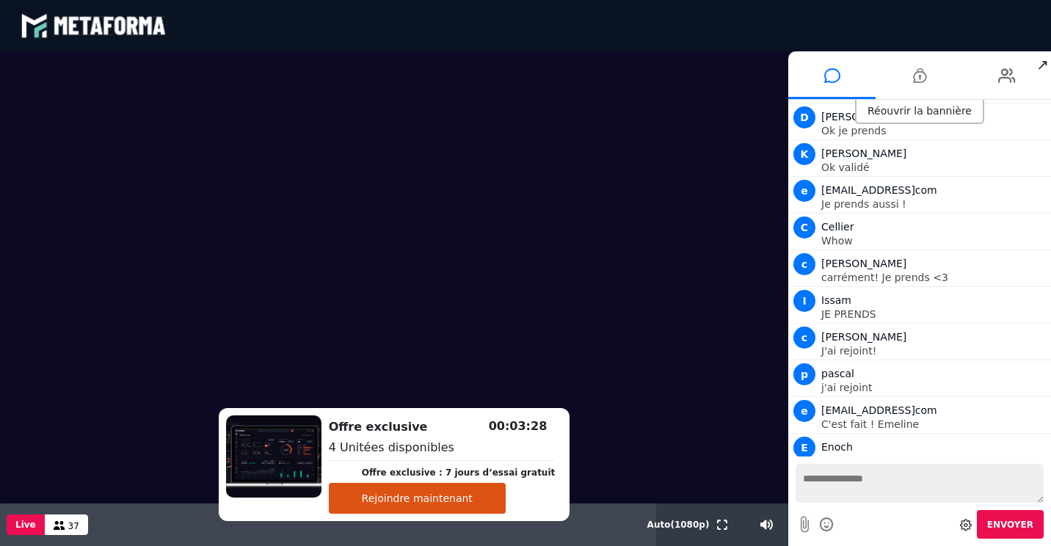
click at [432, 495] on button "Rejoindre maintenant" at bounding box center [417, 498] width 177 height 31
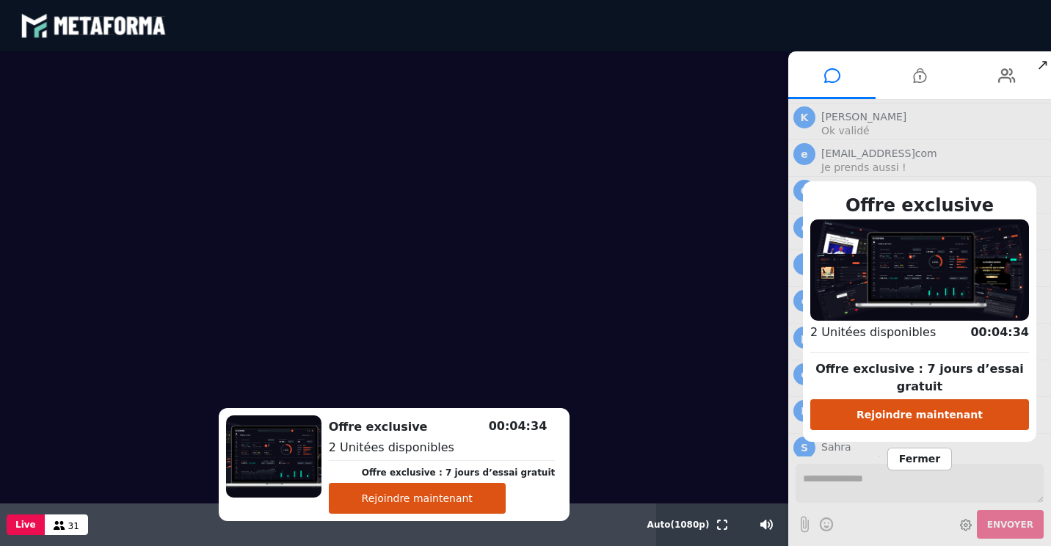
scroll to position [5269, 0]
click at [929, 448] on span "Fermer" at bounding box center [919, 459] width 65 height 23
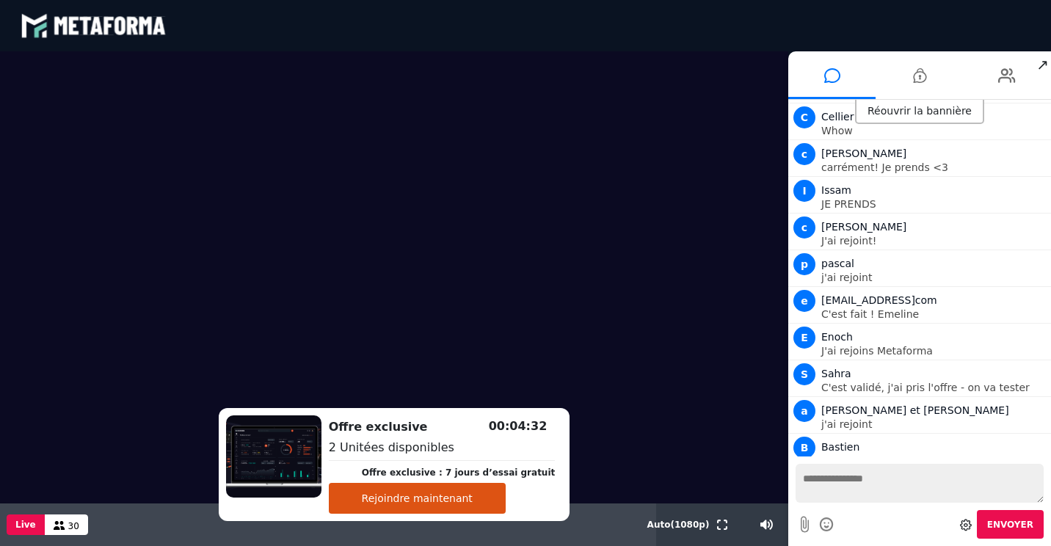
click at [862, 487] on textarea at bounding box center [920, 483] width 248 height 39
type textarea "**********"
click at [1018, 526] on span "Envoyer" at bounding box center [1010, 525] width 46 height 10
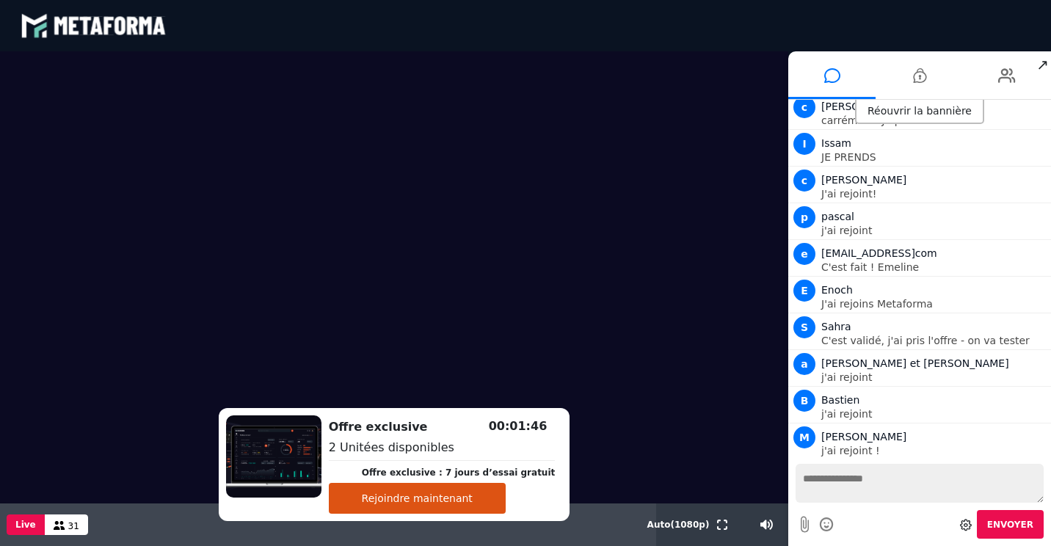
click at [475, 492] on button "Rejoindre maintenant" at bounding box center [417, 498] width 177 height 31
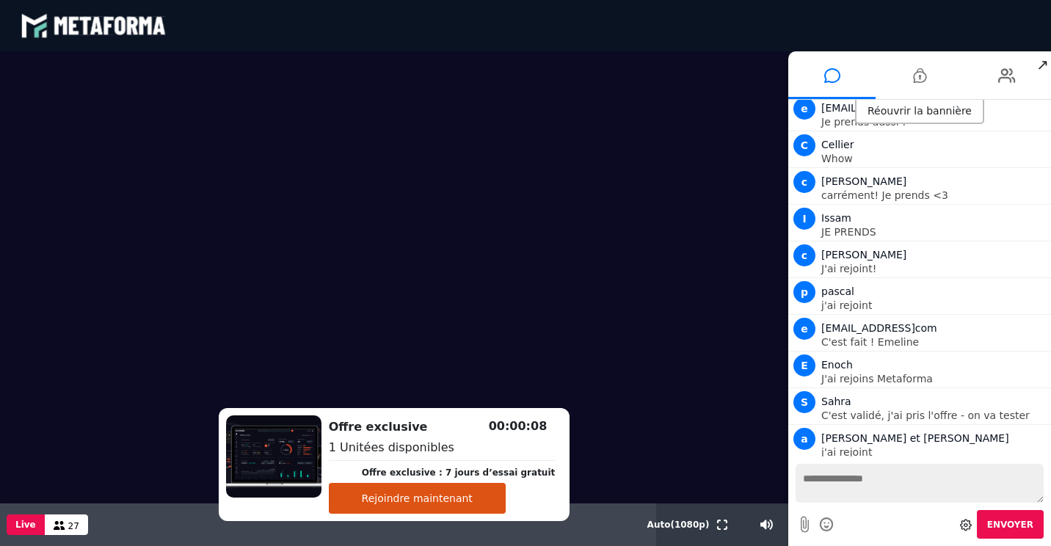
scroll to position [5353, 0]
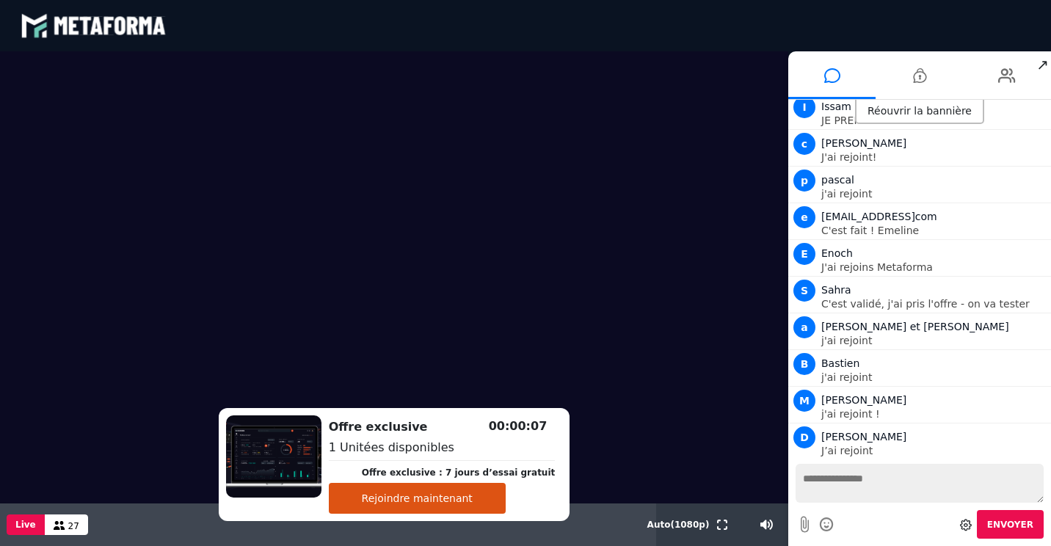
click at [852, 479] on textarea at bounding box center [920, 483] width 248 height 39
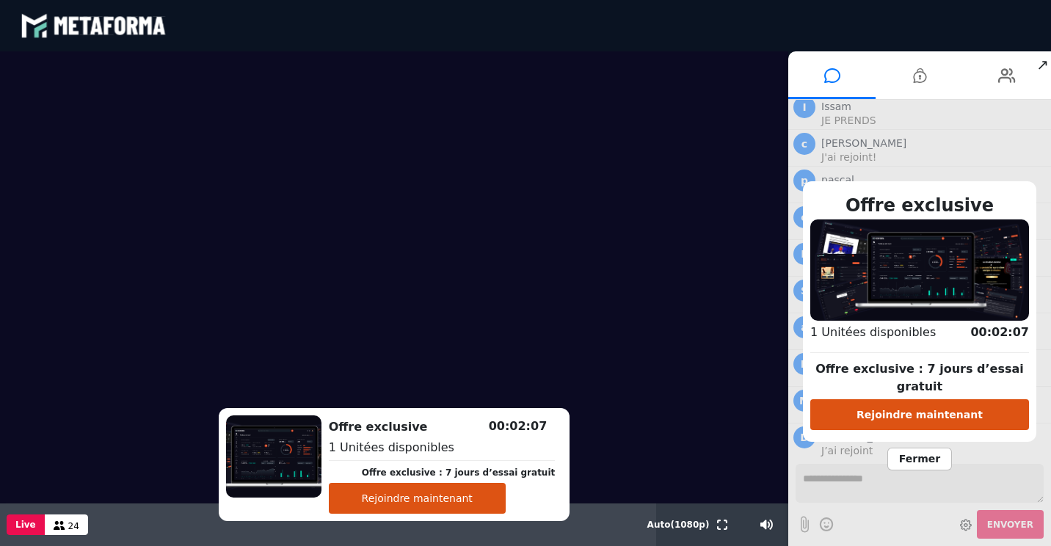
click at [912, 451] on span "Fermer" at bounding box center [919, 459] width 65 height 23
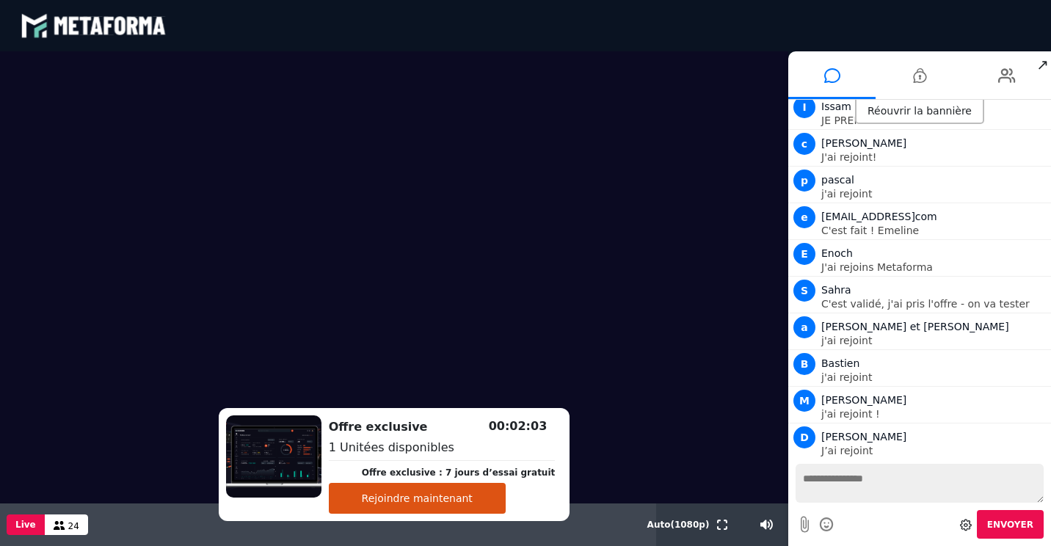
click at [851, 486] on textarea at bounding box center [920, 483] width 248 height 39
click at [834, 486] on textarea at bounding box center [920, 483] width 248 height 39
type textarea "**********"
click at [923, 76] on icon at bounding box center [919, 75] width 13 height 37
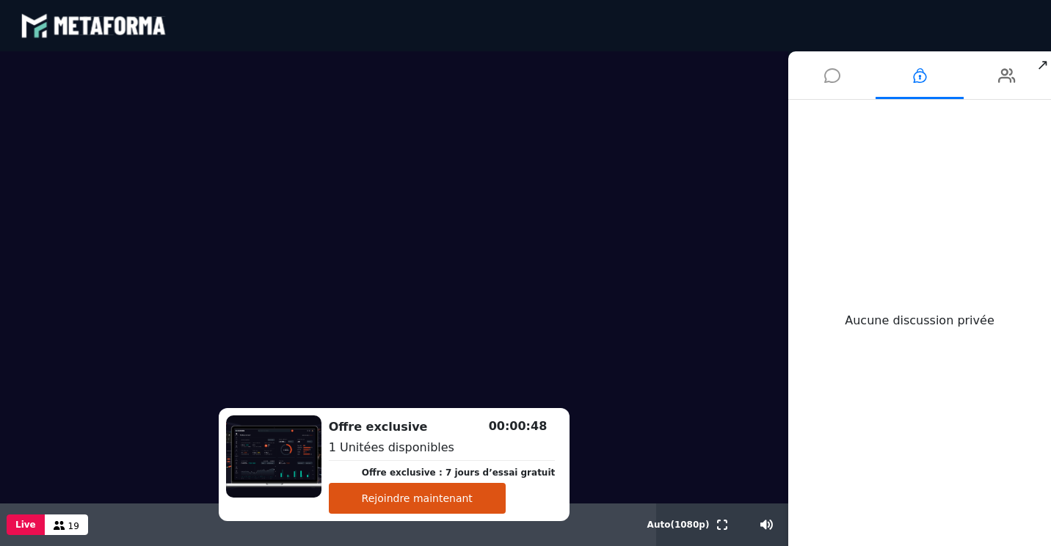
click at [835, 78] on icon at bounding box center [832, 75] width 16 height 37
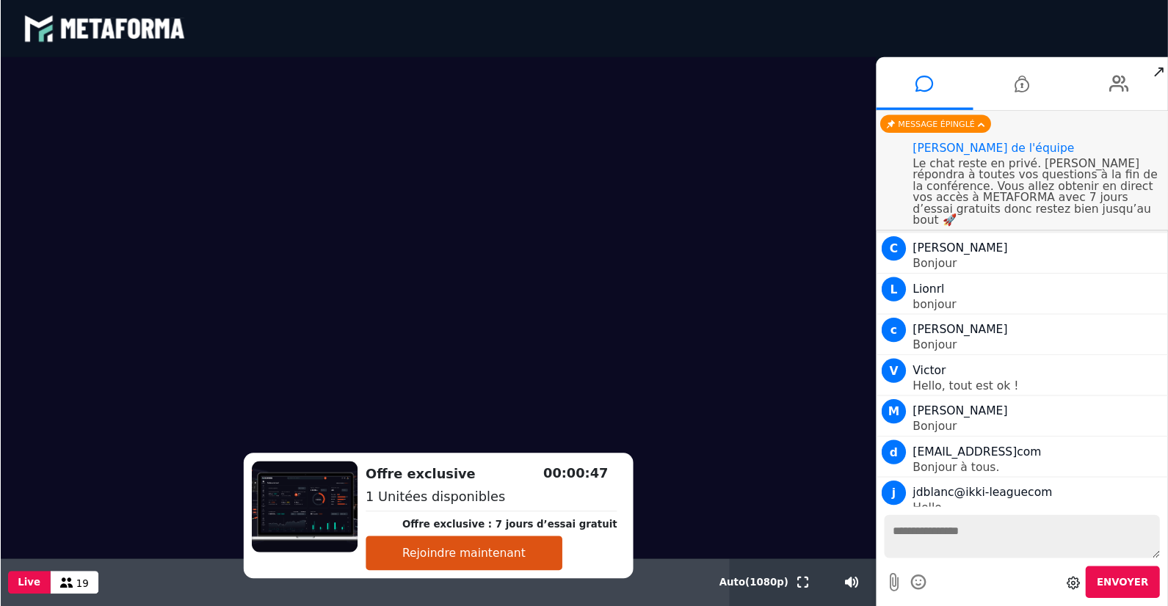
scroll to position [5275, 0]
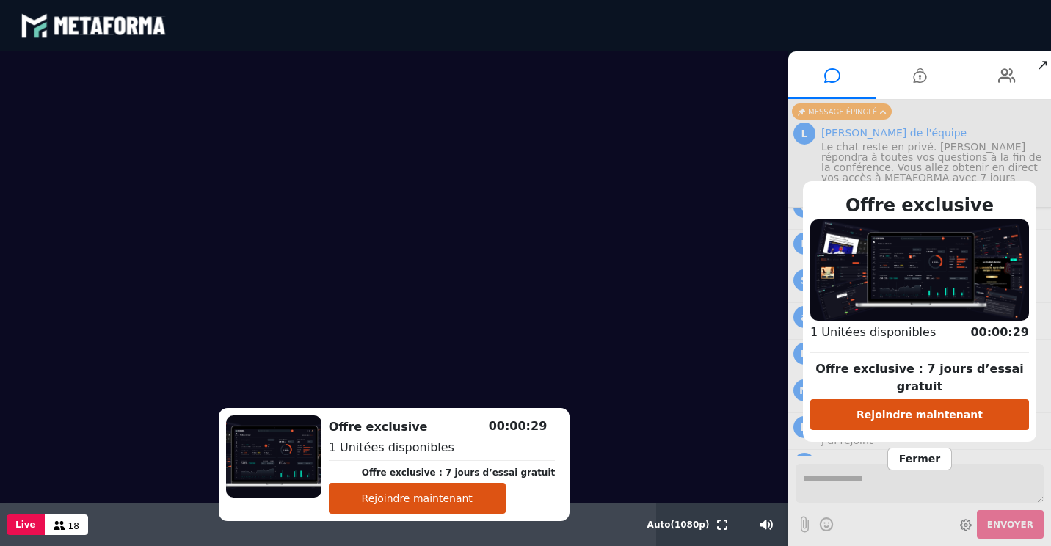
click at [906, 451] on span "Fermer" at bounding box center [919, 459] width 65 height 23
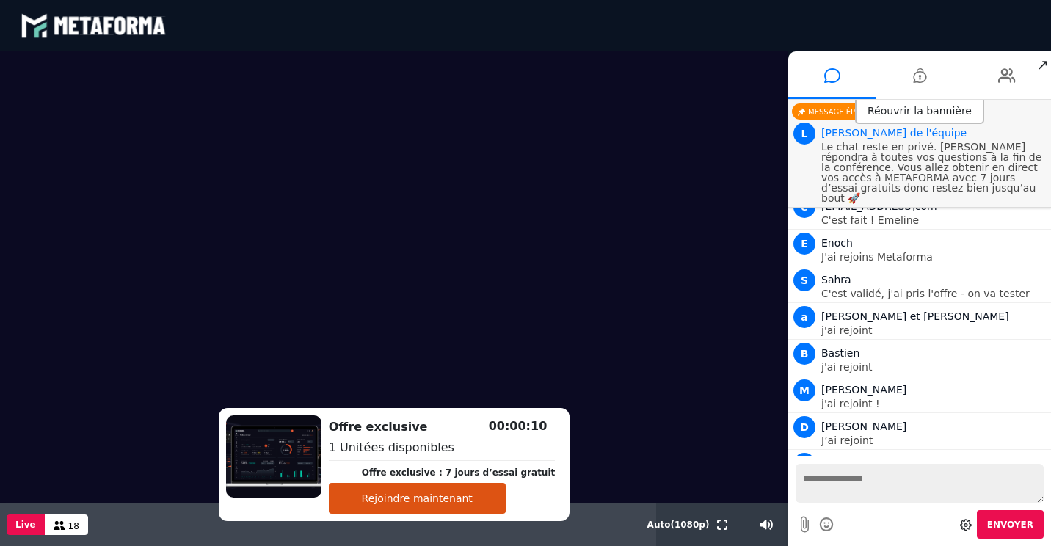
click at [470, 498] on button "Rejoindre maintenant" at bounding box center [417, 498] width 177 height 31
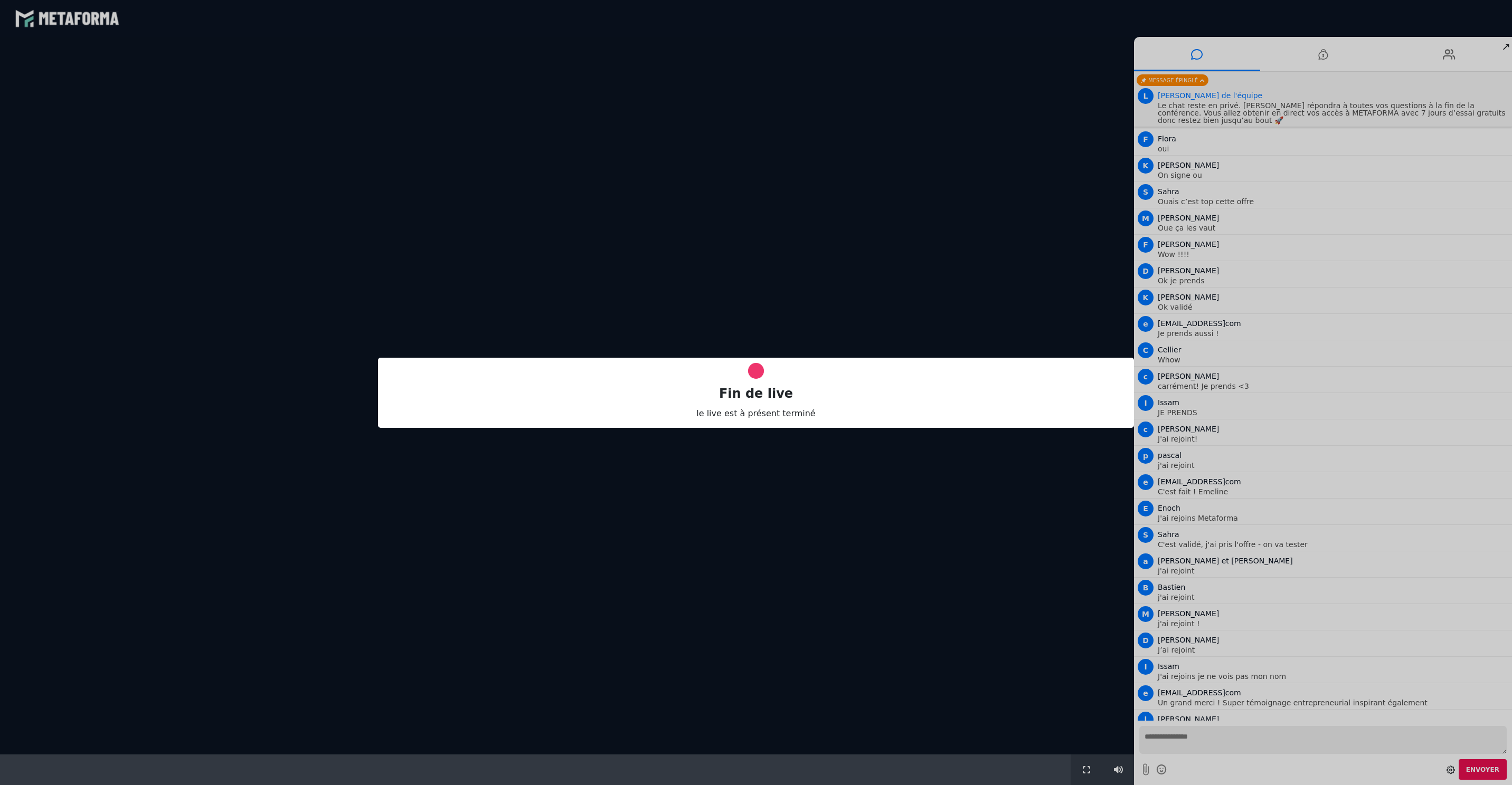
scroll to position [0, 0]
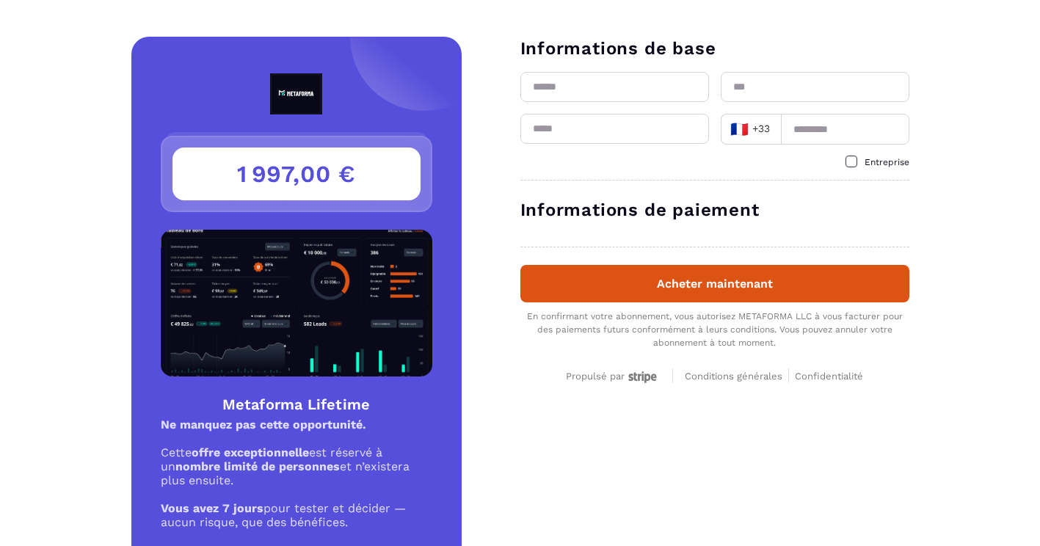
click at [577, 94] on input "text" at bounding box center [614, 87] width 189 height 30
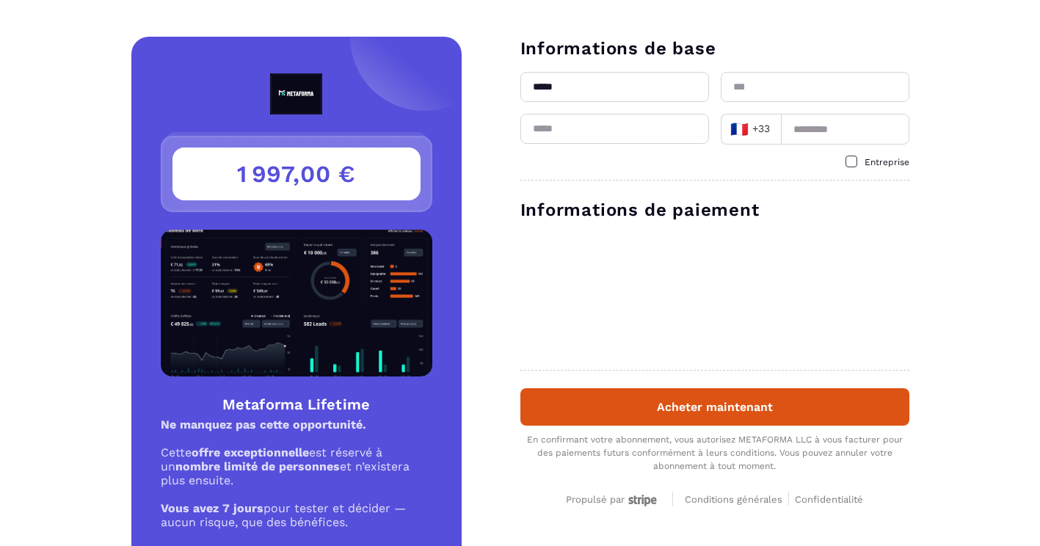
type input "*****"
click at [764, 87] on input "text" at bounding box center [815, 87] width 189 height 30
type input "********"
click at [651, 137] on input "email" at bounding box center [614, 129] width 189 height 30
type input "**********"
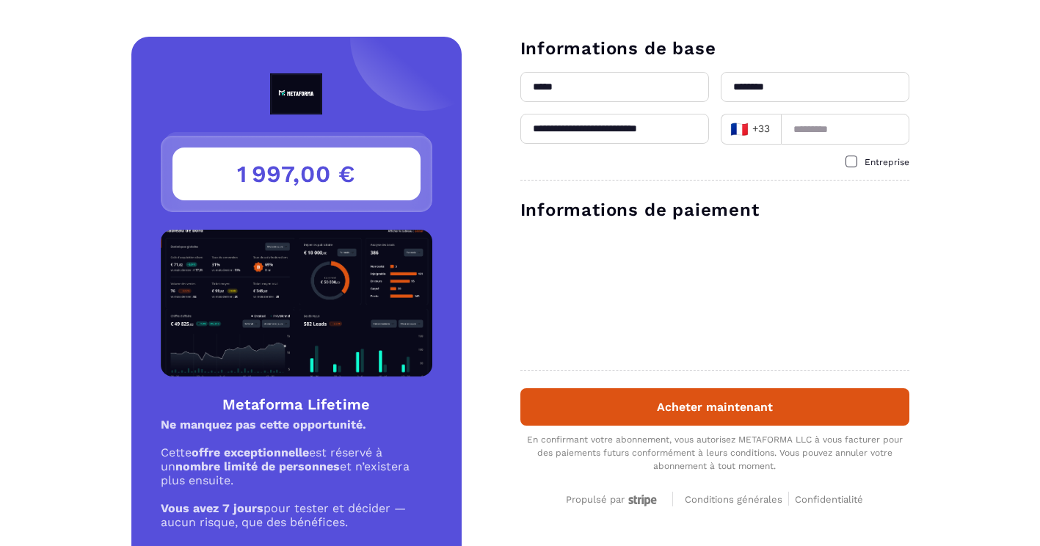
type input "*********"
click at [859, 163] on label "Entreprise" at bounding box center [878, 162] width 64 height 12
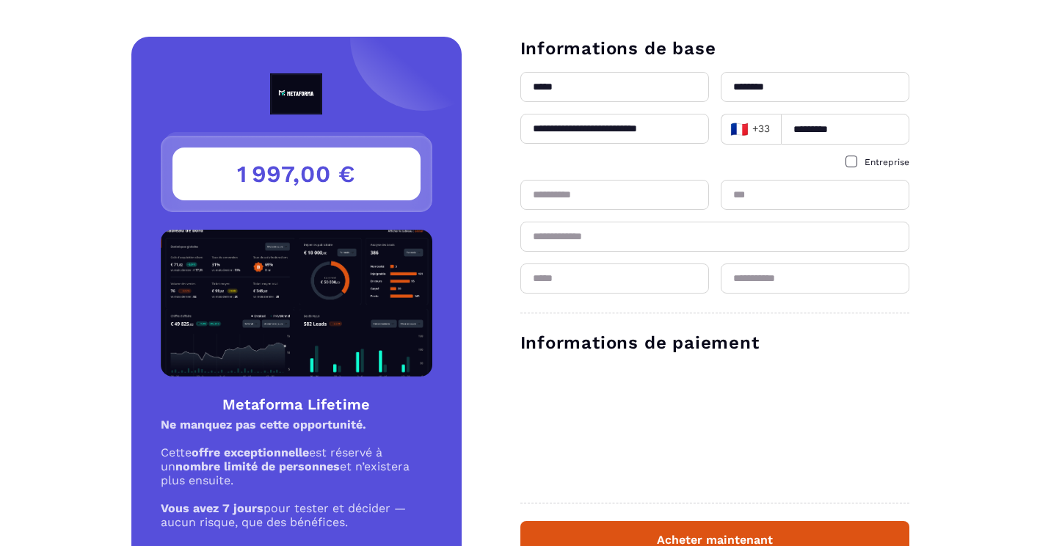
click at [686, 206] on input "text" at bounding box center [614, 195] width 189 height 30
click at [623, 195] on input "text" at bounding box center [614, 195] width 189 height 30
click at [613, 198] on input "text" at bounding box center [614, 195] width 189 height 30
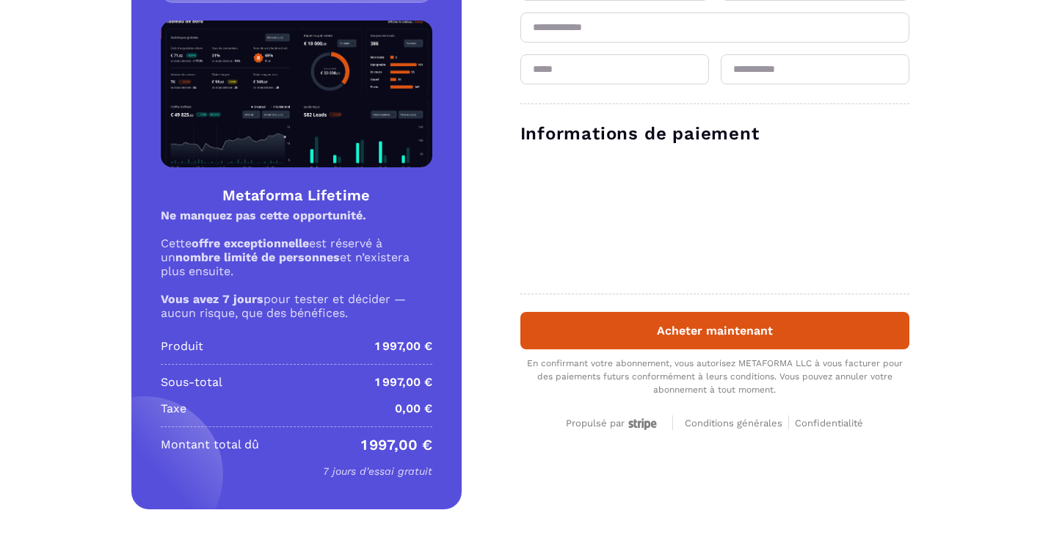
type input "*********"
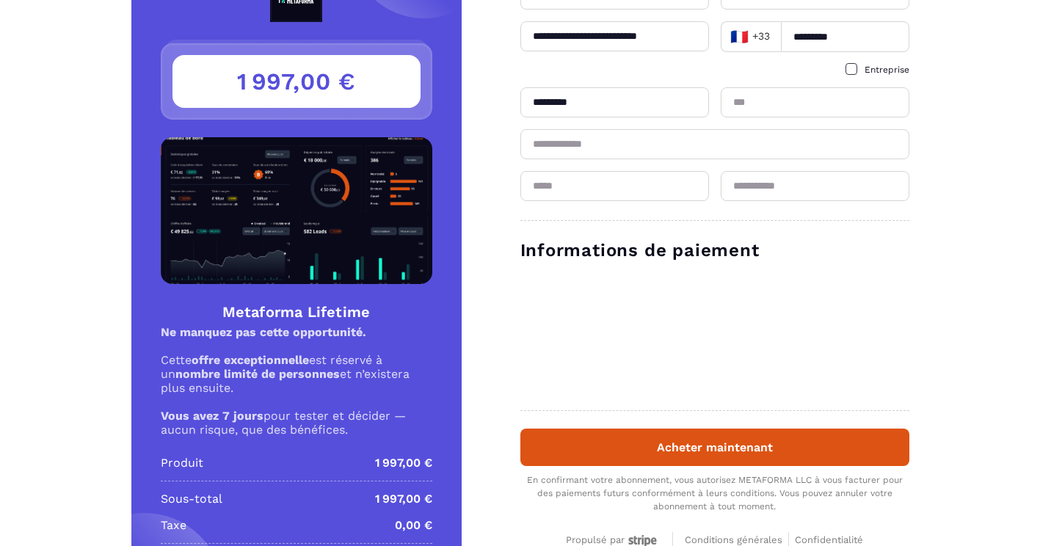
click at [645, 148] on input "text" at bounding box center [714, 144] width 389 height 30
type input "**********"
type input "*******"
type input "*****"
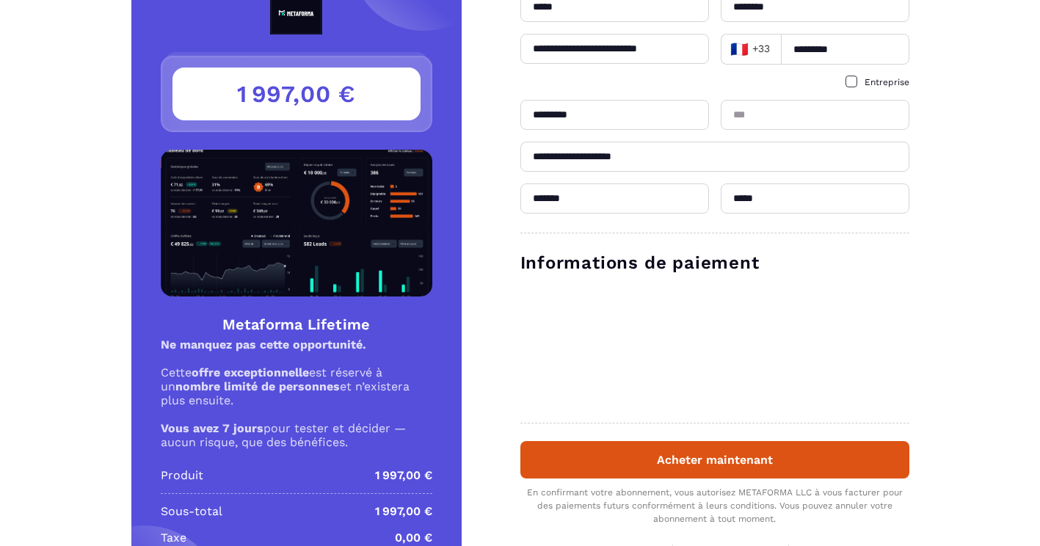
scroll to position [85, 0]
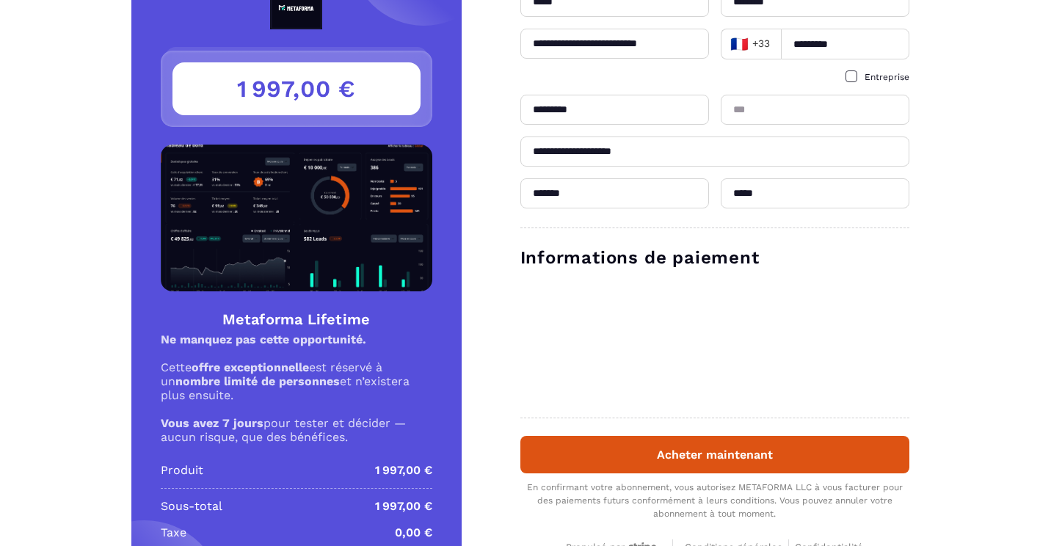
click at [768, 114] on input "text" at bounding box center [815, 110] width 189 height 30
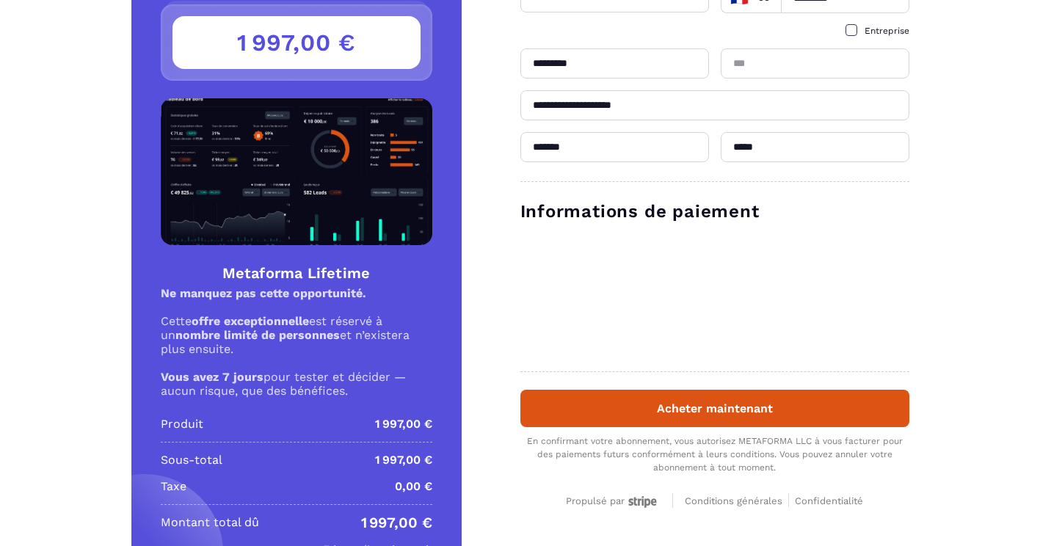
scroll to position [133, 0]
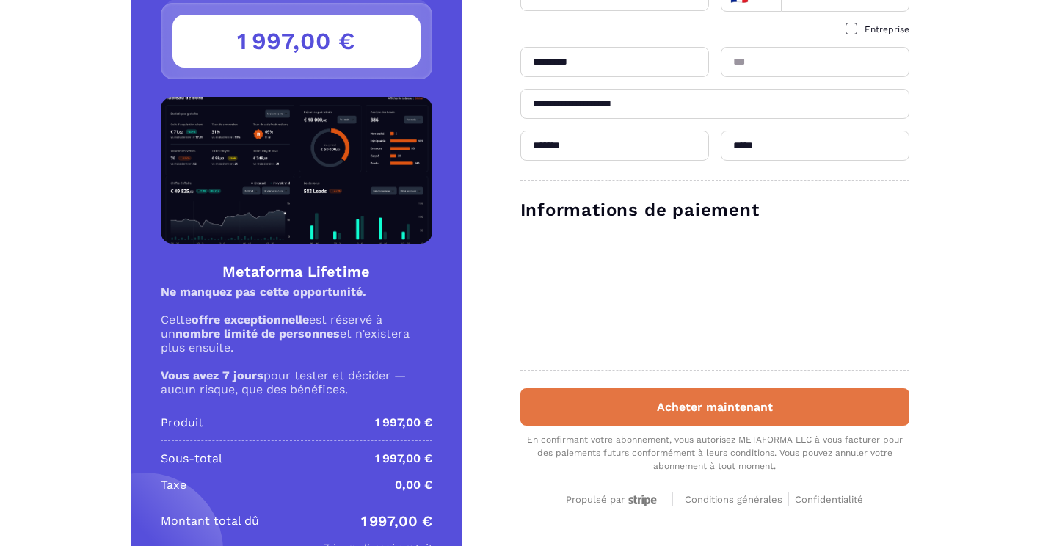
click at [783, 415] on button "Acheter maintenant" at bounding box center [714, 406] width 389 height 37
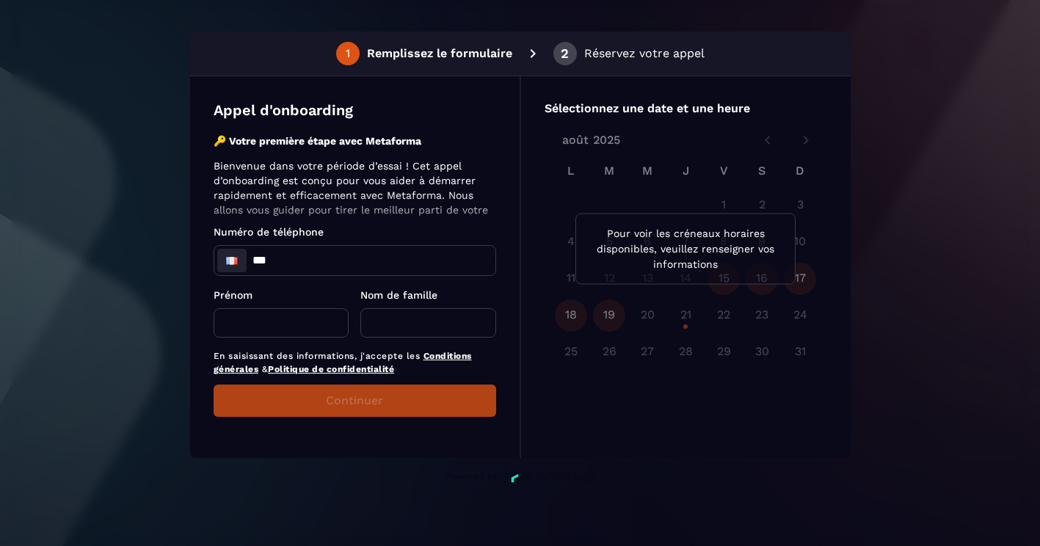
scroll to position [255, 0]
click input "***"
type input "**"
type input "**********"
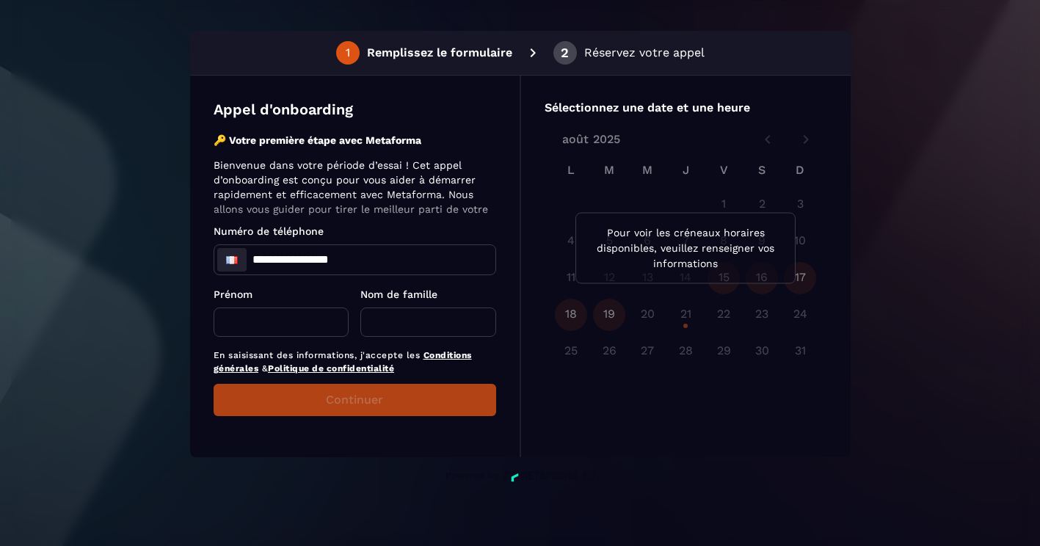
click at [275, 321] on input "text" at bounding box center [282, 322] width 136 height 29
type input "*****"
click at [407, 320] on input "text" at bounding box center [428, 322] width 136 height 29
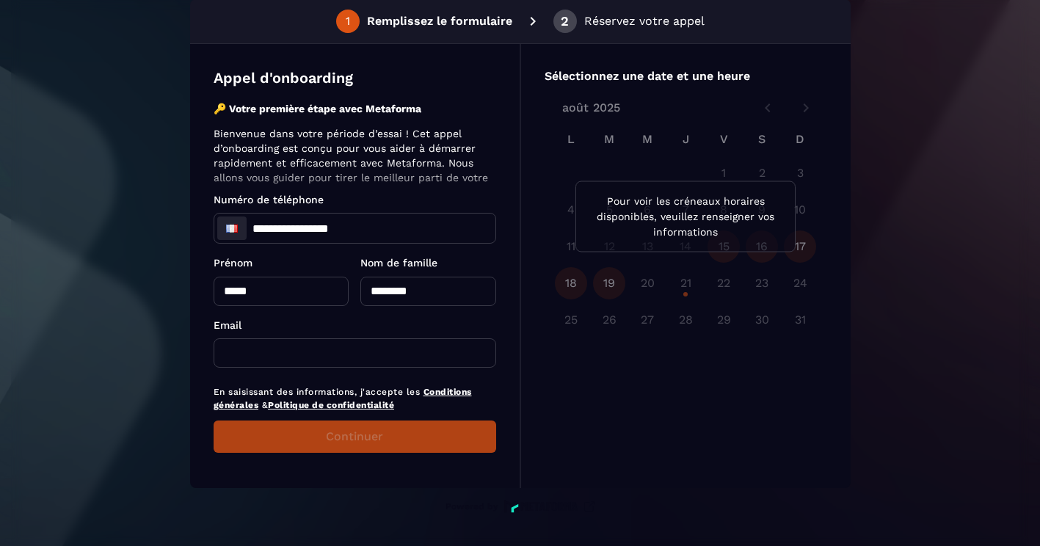
type input "********"
click at [271, 357] on input "text" at bounding box center [355, 352] width 283 height 29
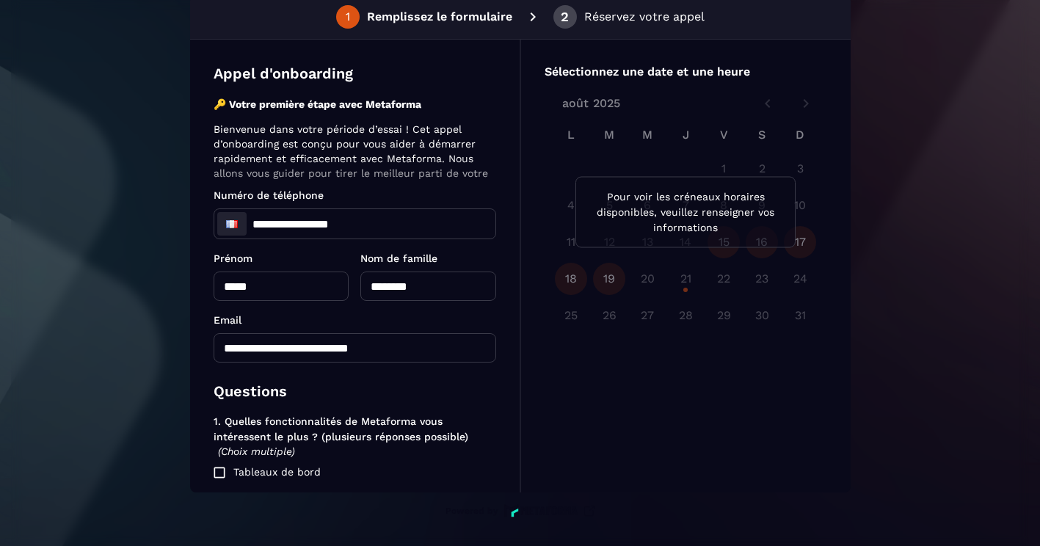
type input "**********"
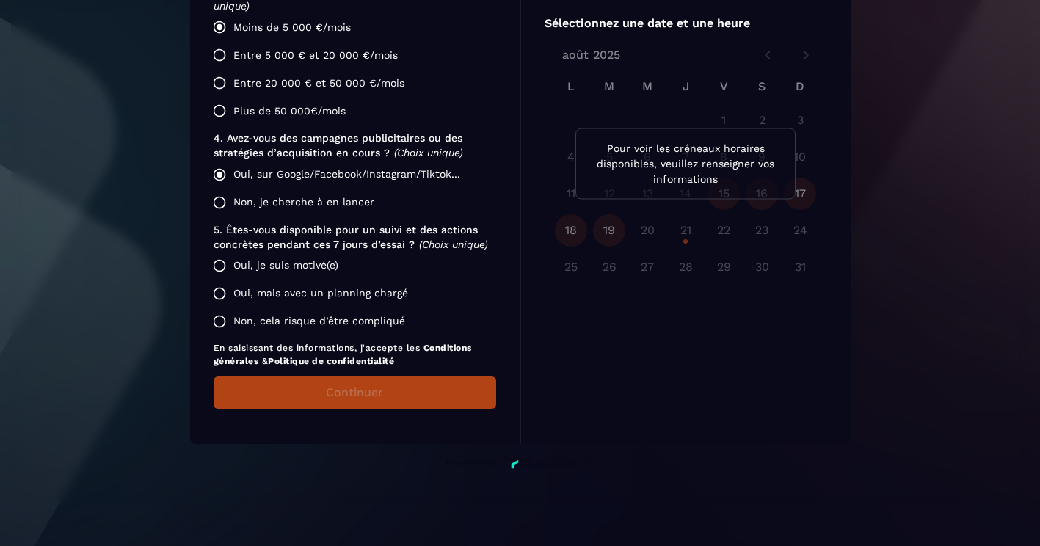
scroll to position [303, 0]
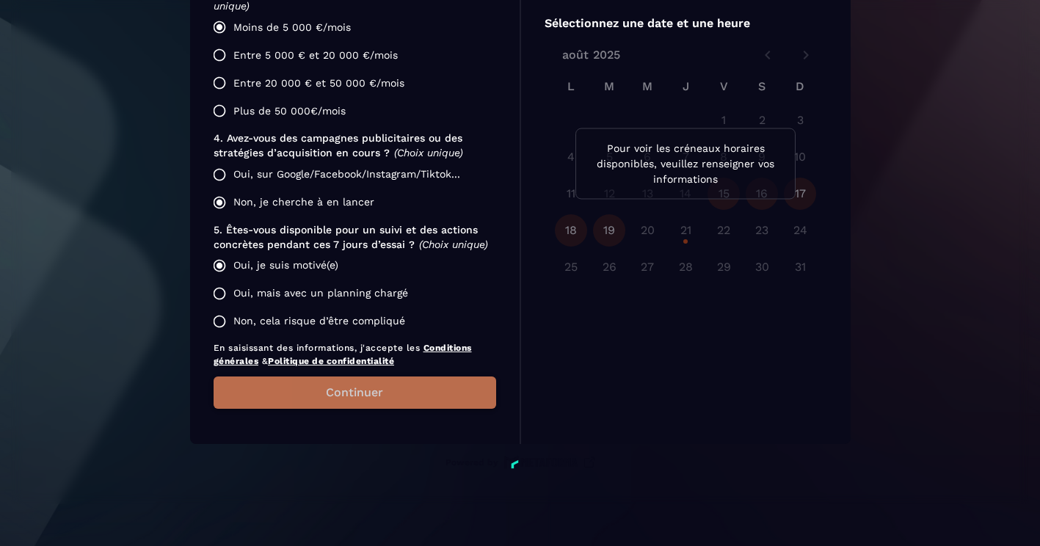
click at [396, 393] on button "Continuer" at bounding box center [355, 393] width 283 height 32
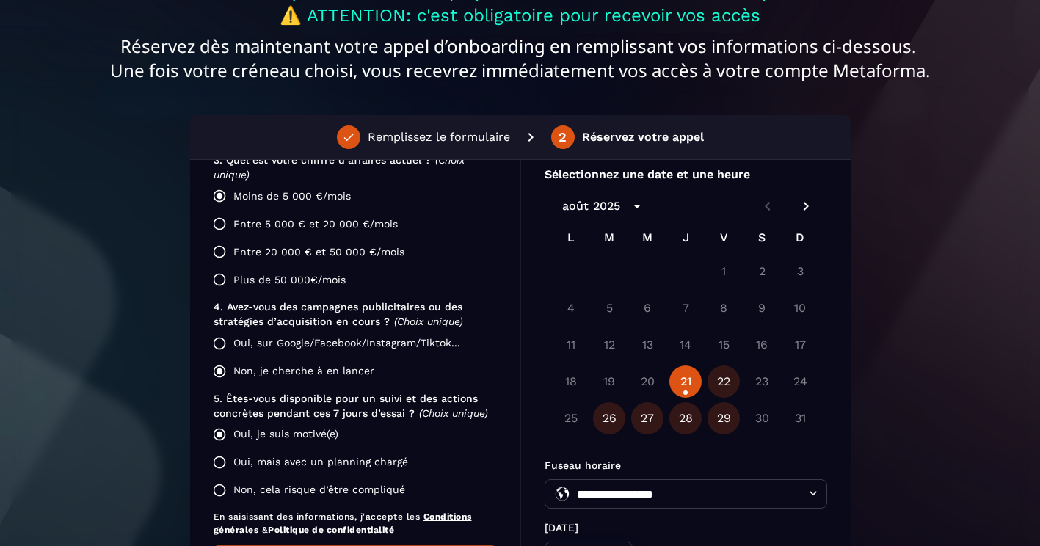
scroll to position [18, 0]
click at [648, 414] on button "27" at bounding box center [647, 417] width 32 height 32
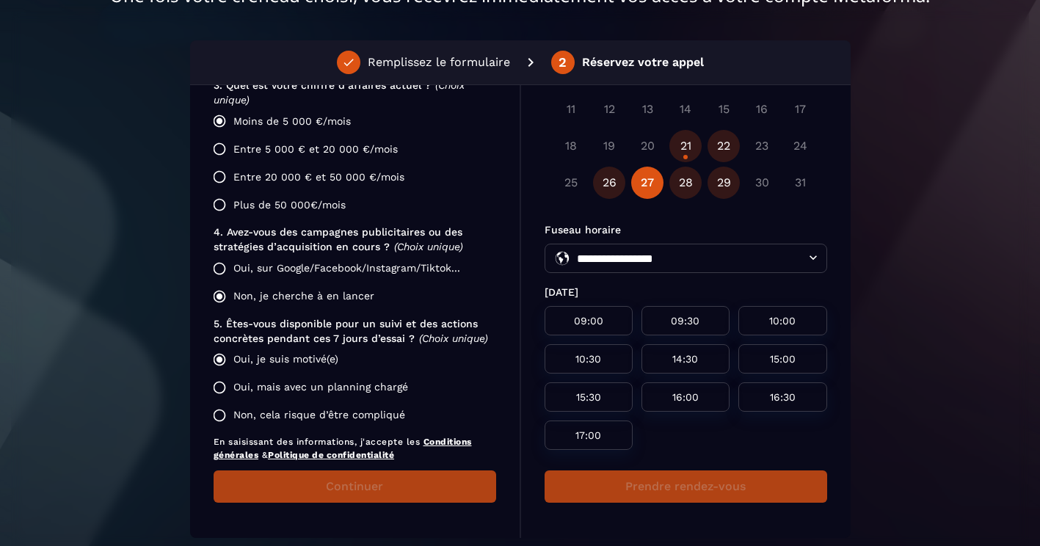
scroll to position [211, 0]
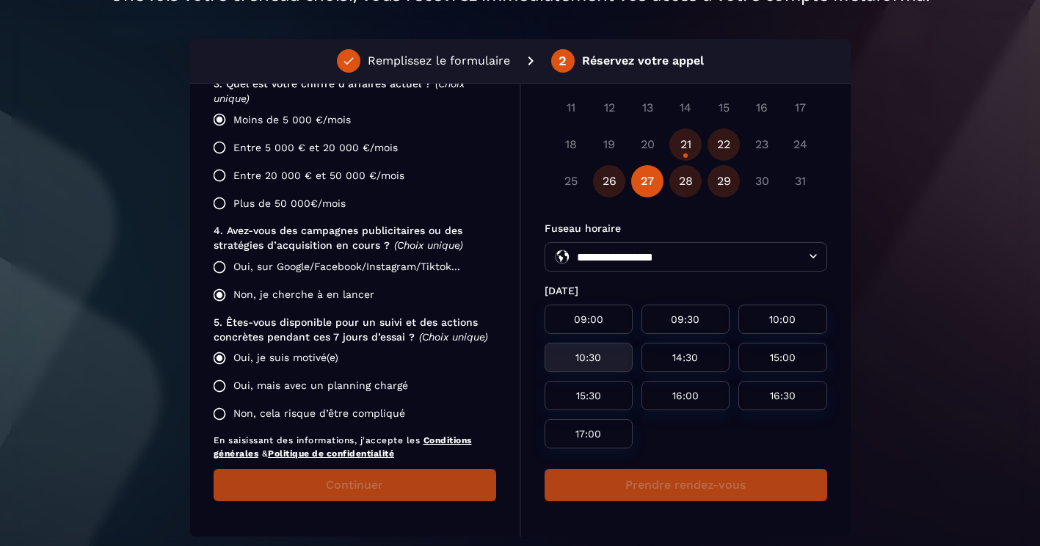
click at [582, 363] on div "10:30" at bounding box center [589, 356] width 88 height 29
click at [678, 485] on button "Prendre rendez-vous" at bounding box center [686, 484] width 283 height 32
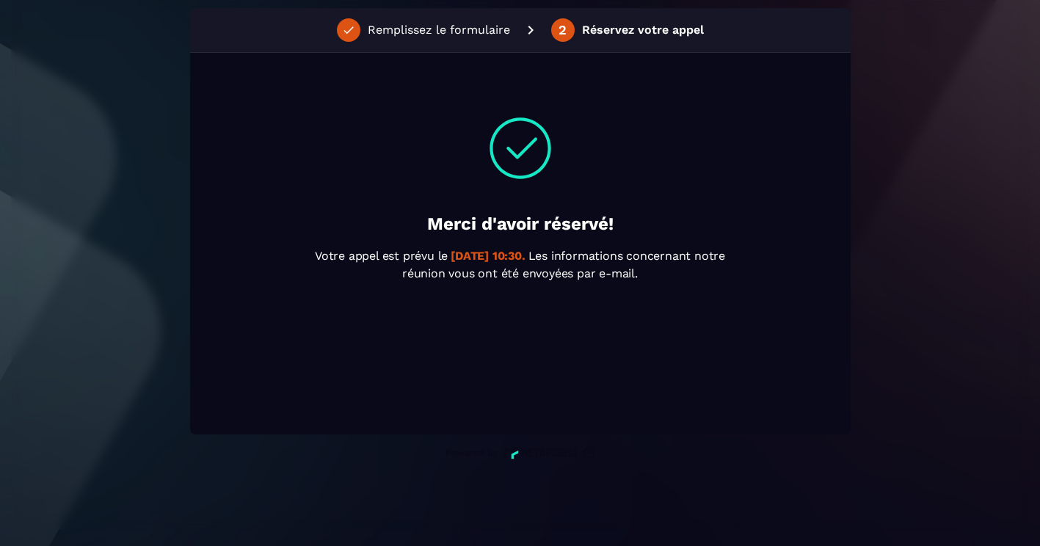
scroll to position [303, 0]
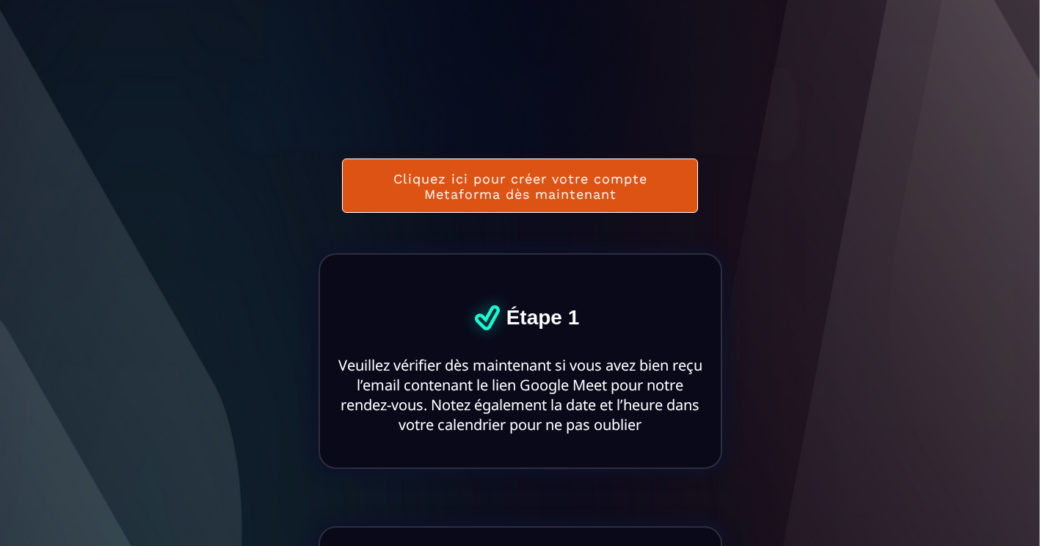
scroll to position [385, 0]
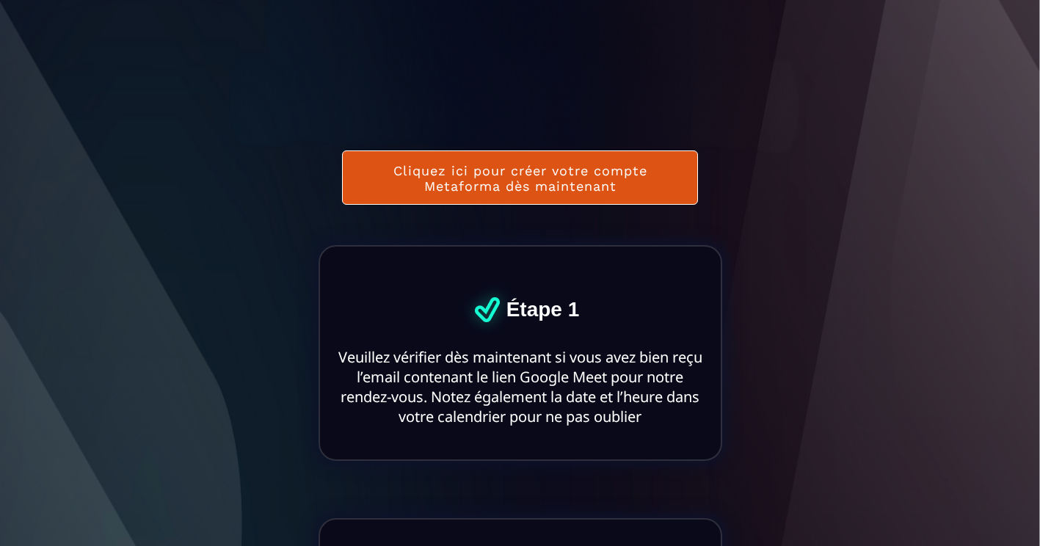
click at [593, 173] on button "Cliquez ici pour créer votre compte Metaforma dès maintenant" at bounding box center [520, 177] width 356 height 54
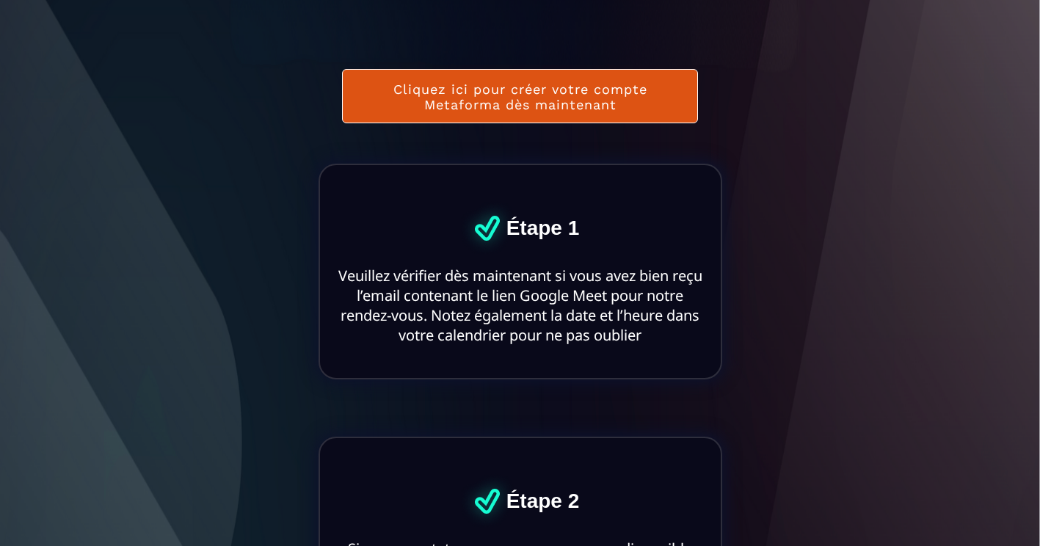
scroll to position [0, 0]
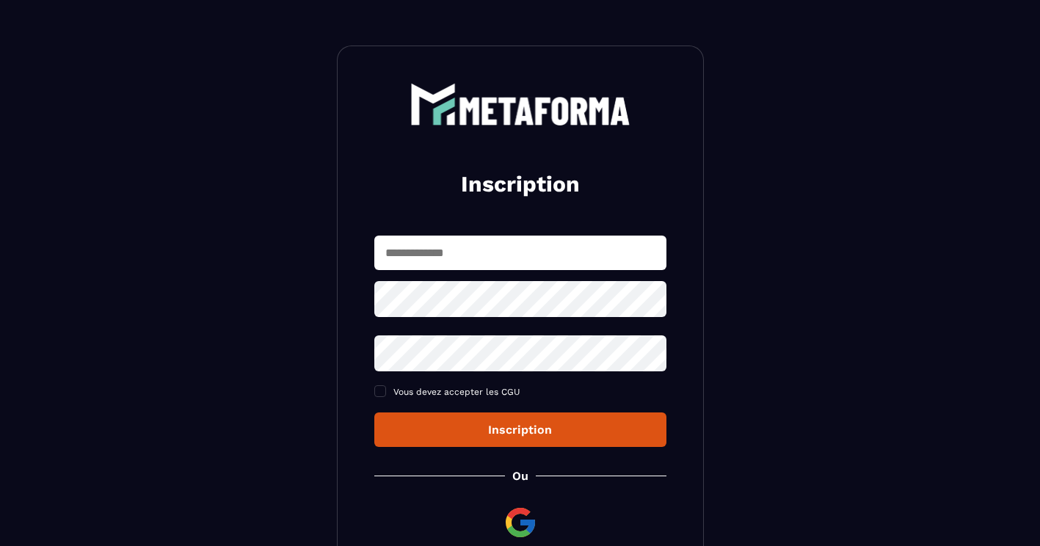
scroll to position [31, 0]
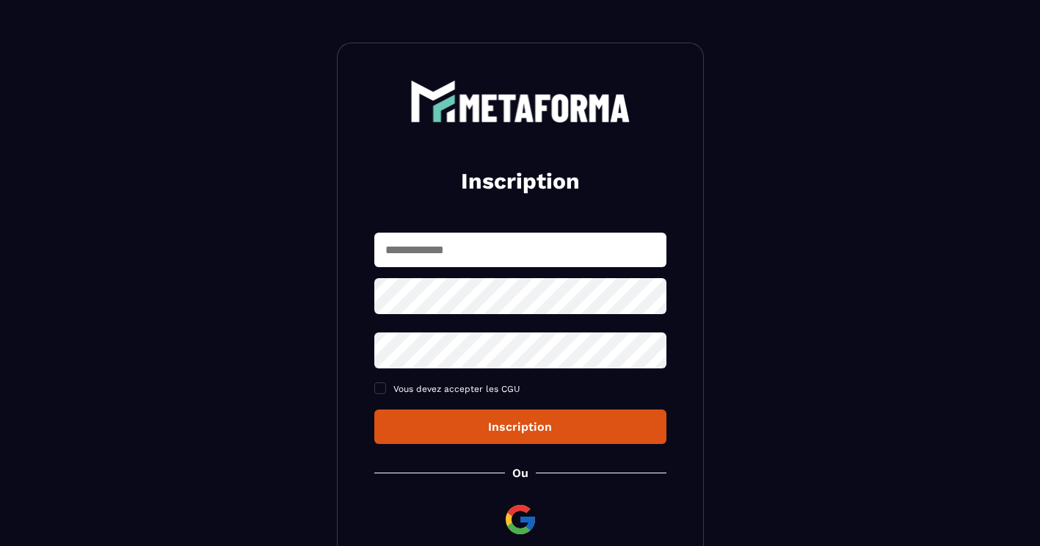
click at [523, 247] on input "text" at bounding box center [520, 250] width 292 height 34
type input "**********"
click at [647, 294] on icon at bounding box center [650, 298] width 18 height 18
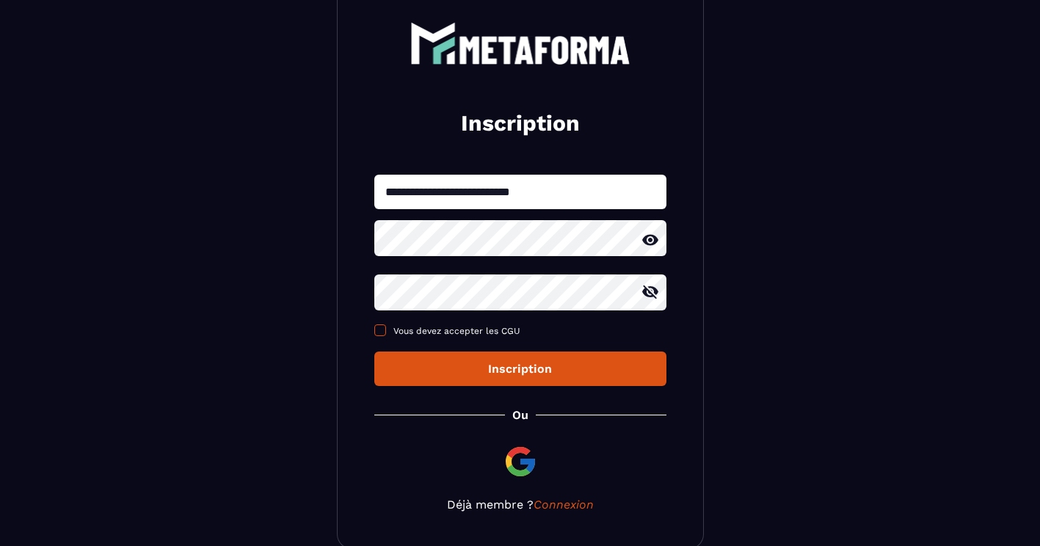
click at [382, 326] on span at bounding box center [380, 330] width 12 height 12
click at [449, 366] on div "Inscription" at bounding box center [520, 369] width 269 height 14
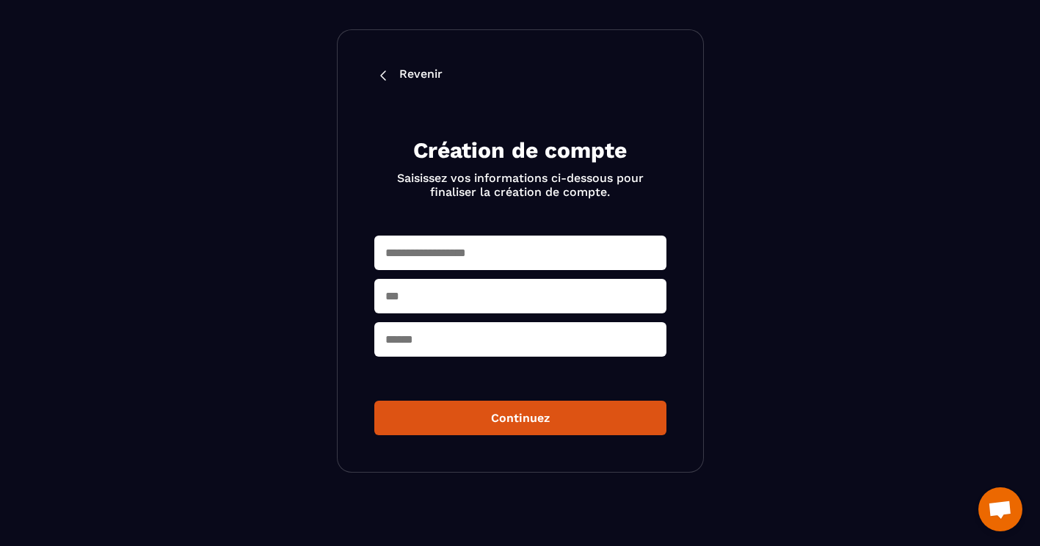
scroll to position [48, 0]
click at [515, 242] on input "text" at bounding box center [520, 253] width 292 height 34
type input "*********"
click at [453, 294] on input "text" at bounding box center [520, 296] width 292 height 34
type input "********"
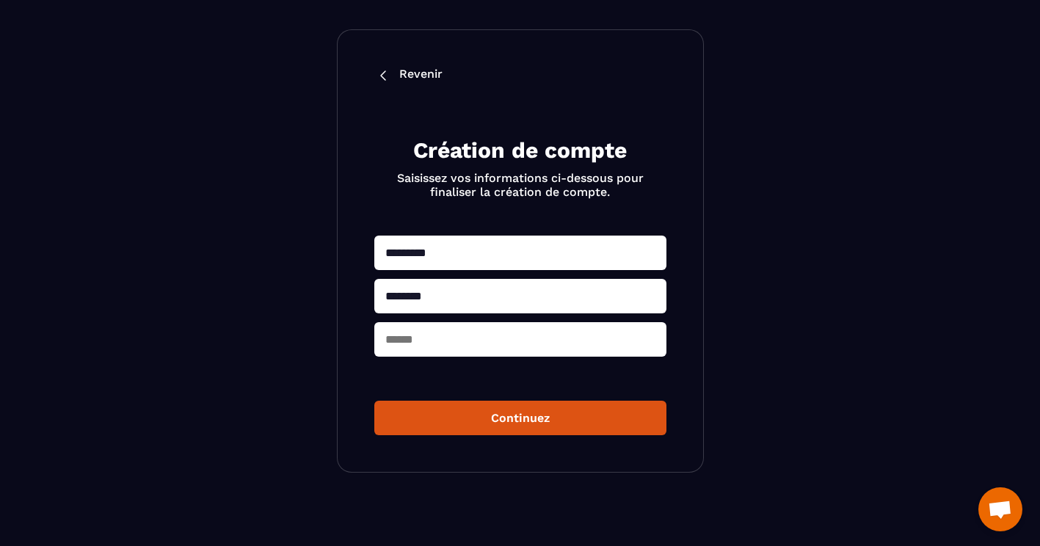
click at [396, 341] on input "text" at bounding box center [520, 339] width 292 height 34
type input "*****"
click at [380, 371] on div "********* ******** ***** Continuez" at bounding box center [520, 336] width 292 height 200
click at [406, 420] on button "Continuez" at bounding box center [520, 418] width 292 height 34
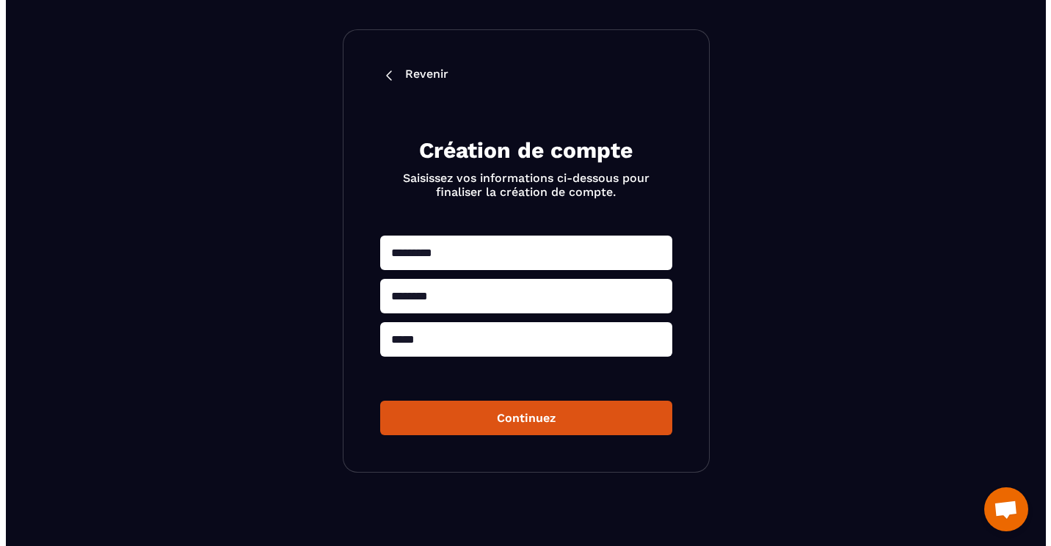
scroll to position [0, 0]
